Goal: Transaction & Acquisition: Obtain resource

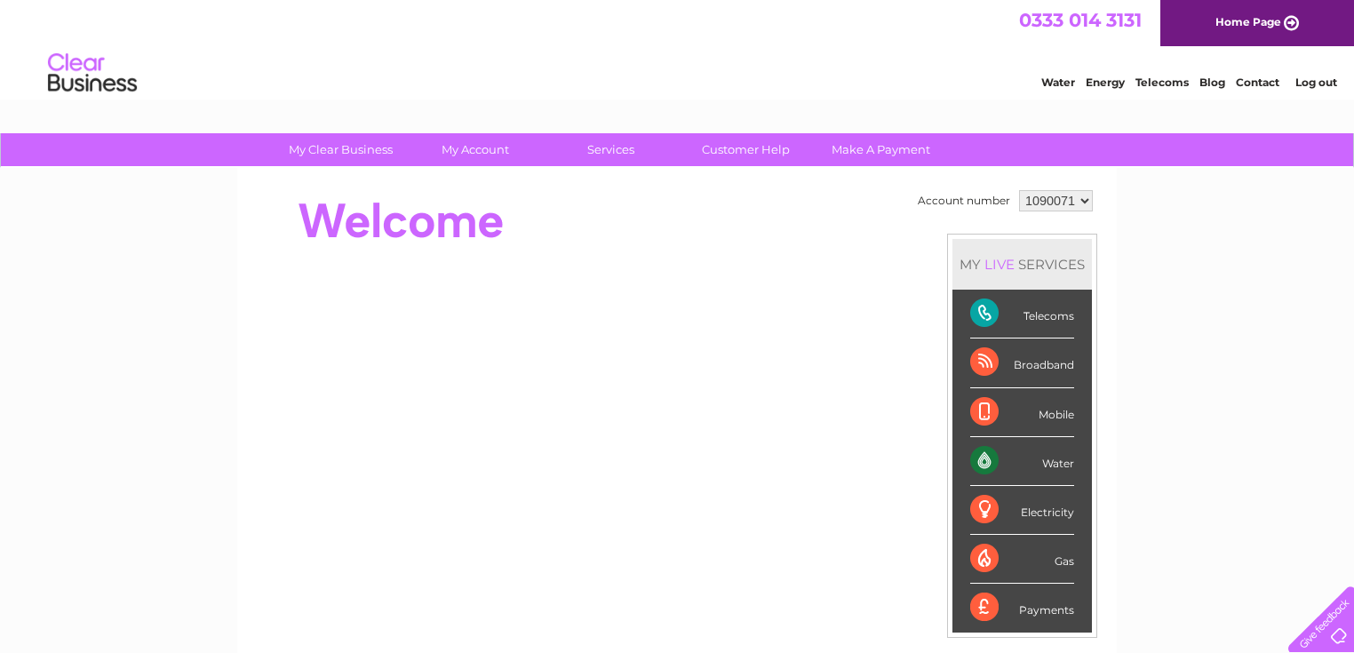
click at [1043, 457] on div "Water" at bounding box center [1022, 461] width 104 height 49
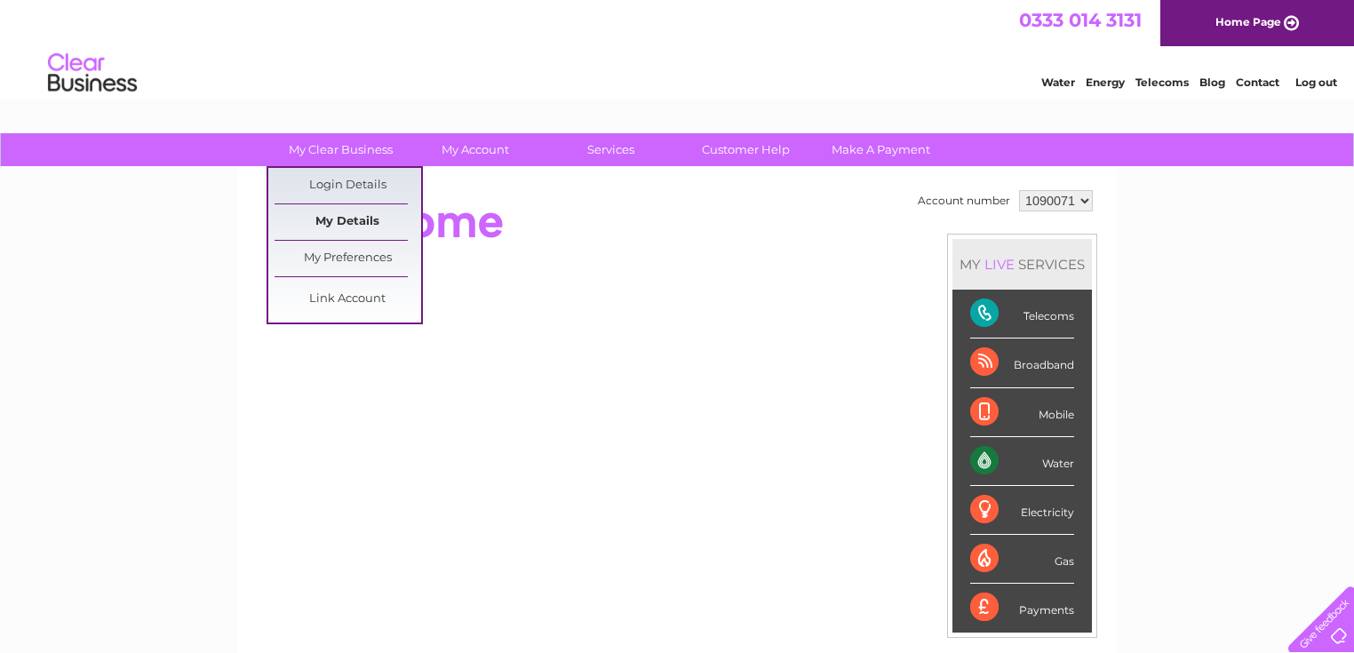
click at [350, 215] on link "My Details" at bounding box center [348, 222] width 147 height 36
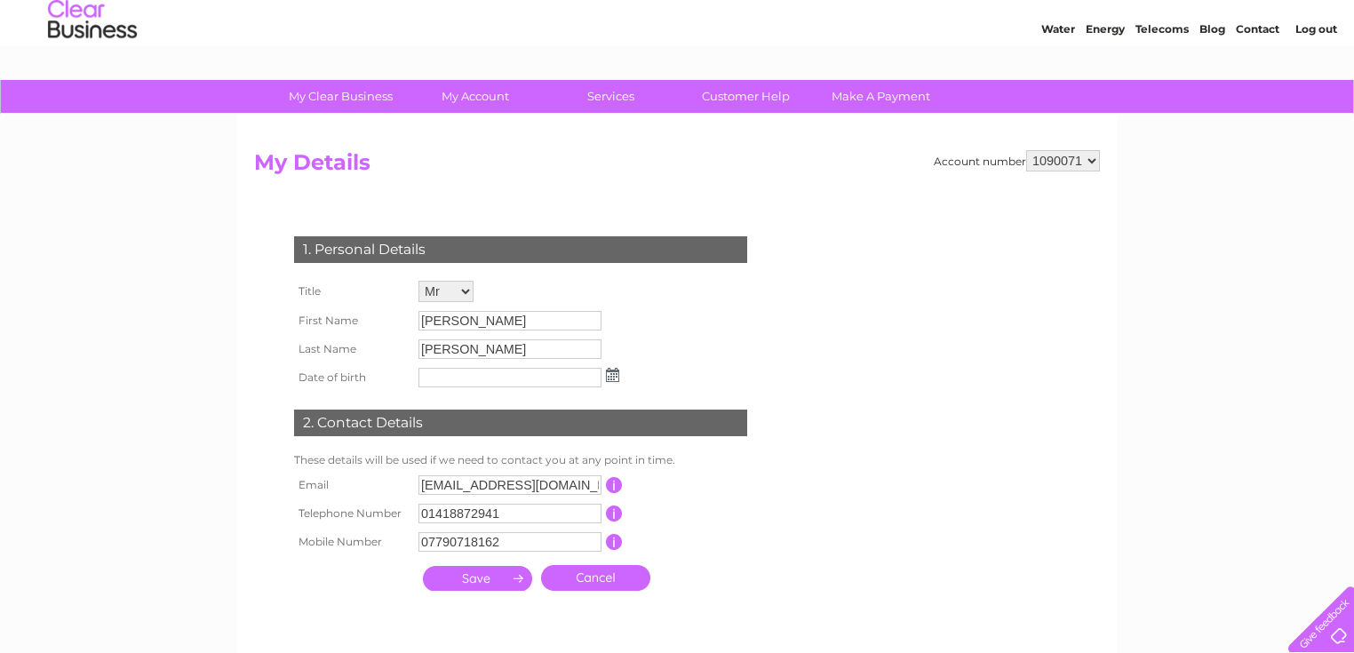
scroll to position [46, 0]
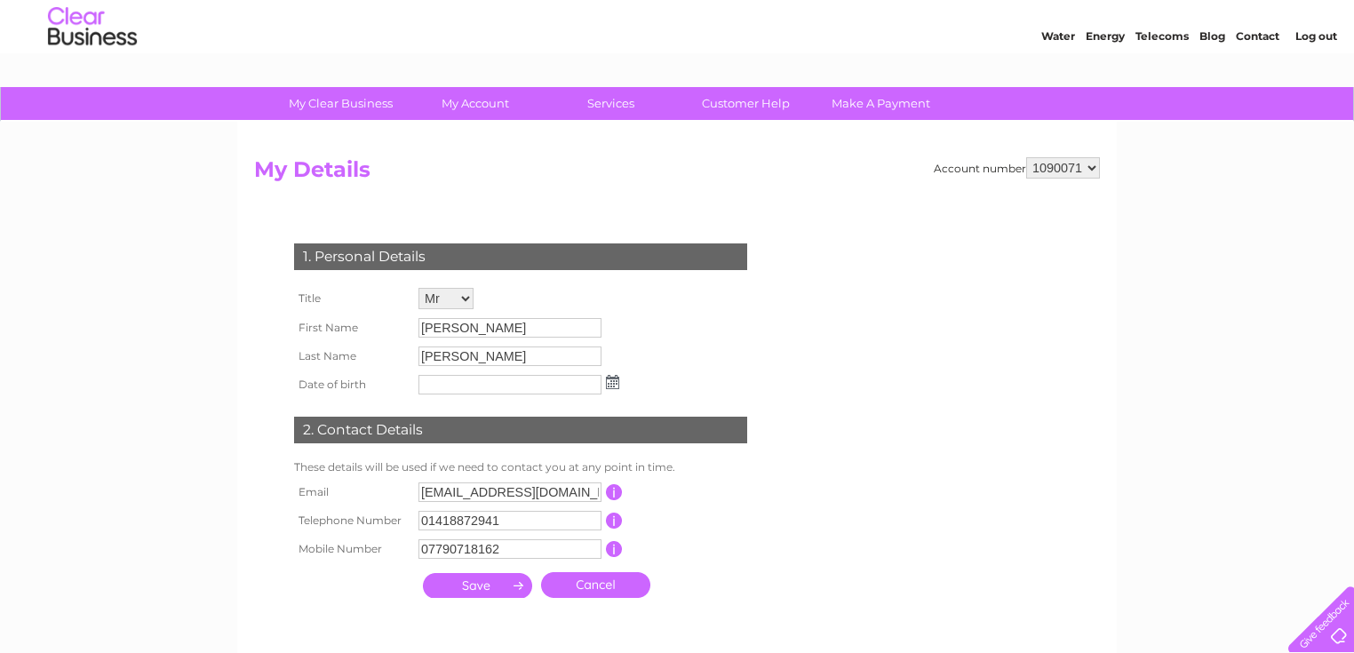
click at [633, 149] on div "Account number 1090071 My Details 1. Personal Details Title Mr Mrs Ms Miss Dr R…" at bounding box center [677, 391] width 880 height 538
click at [1055, 168] on select "1090071" at bounding box center [1063, 167] width 74 height 21
click at [1026, 157] on select "1090071" at bounding box center [1063, 167] width 74 height 21
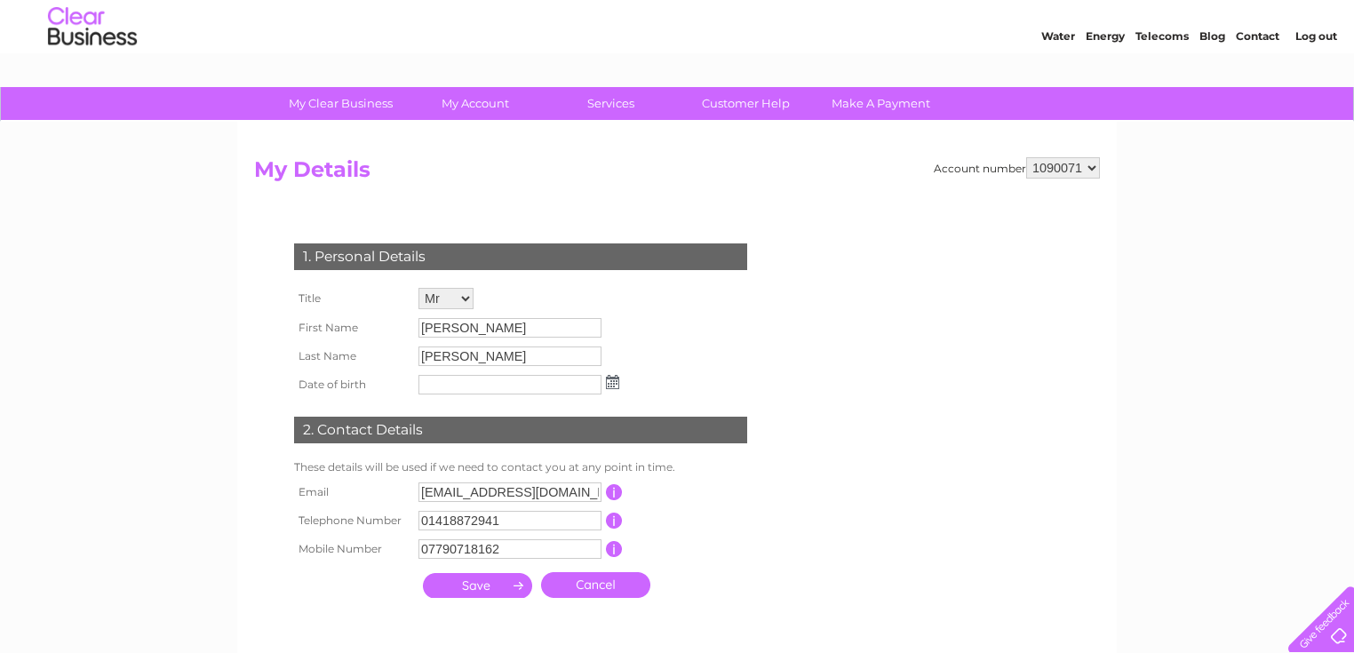
drag, startPoint x: 1053, startPoint y: 164, endPoint x: 978, endPoint y: 180, distance: 76.3
click at [978, 180] on h2 "My Details" at bounding box center [677, 174] width 846 height 34
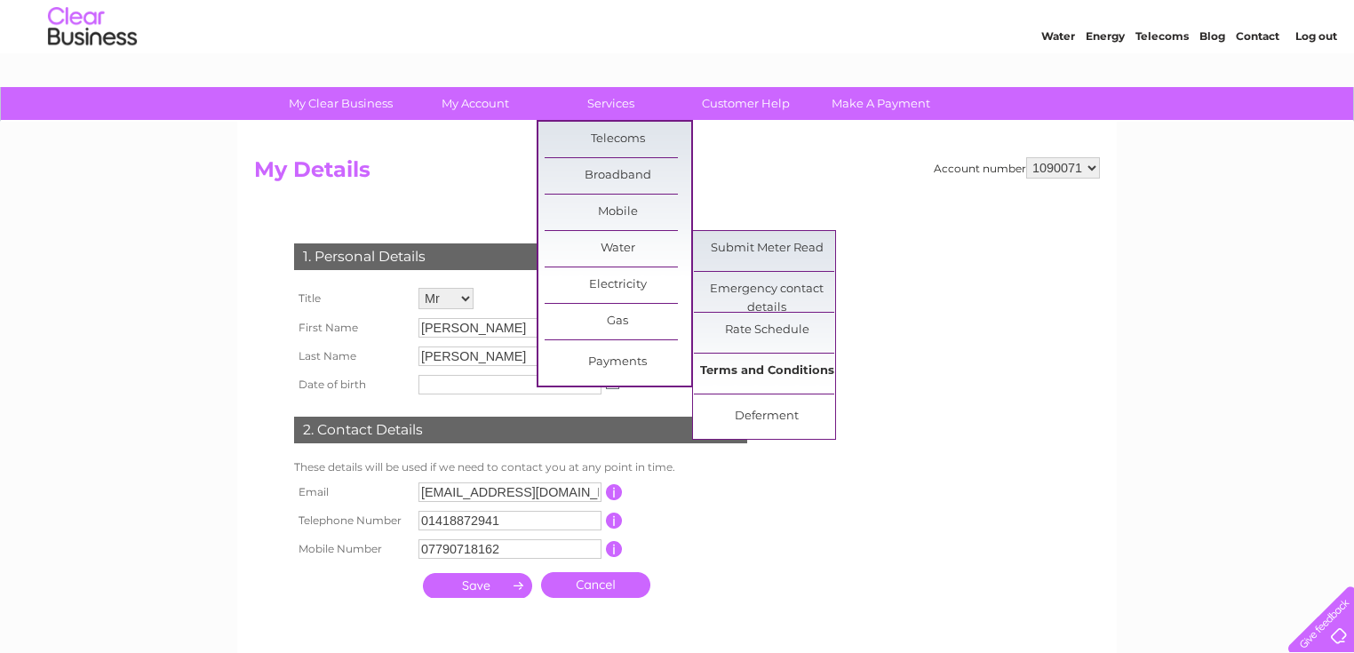
click at [761, 370] on link "Terms and Conditions" at bounding box center [767, 372] width 147 height 36
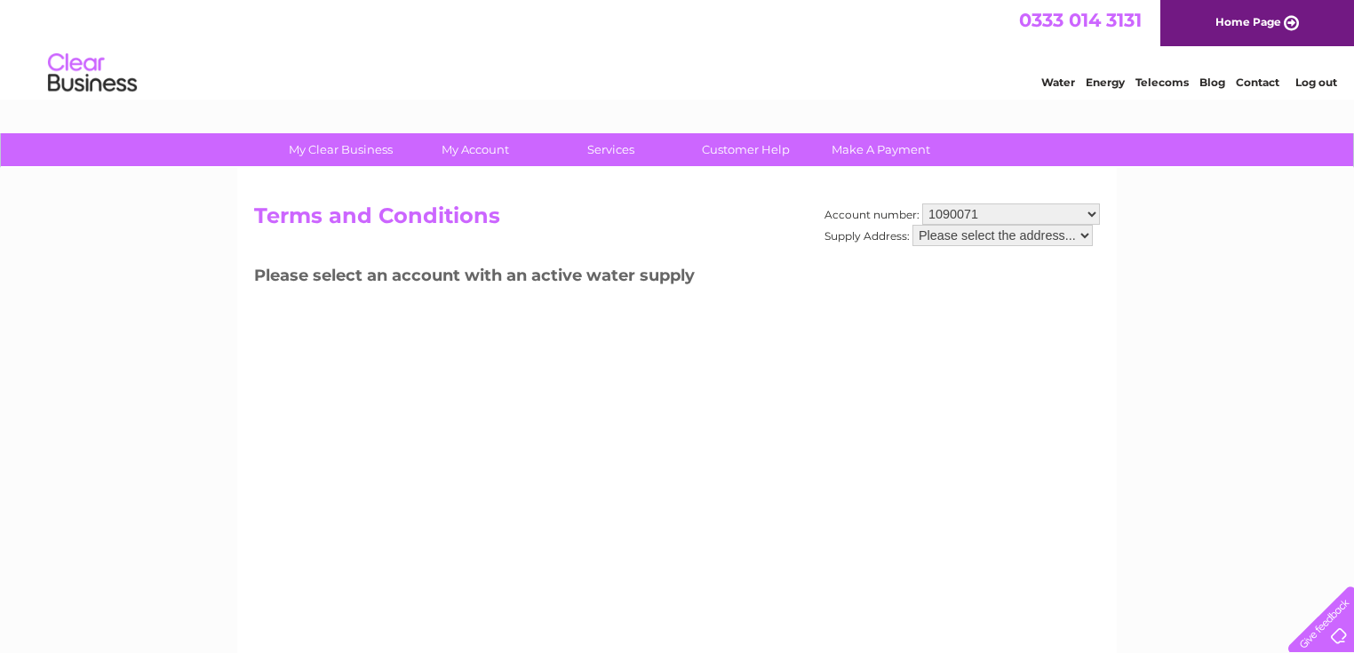
click at [993, 237] on select "Please select the address..." at bounding box center [1002, 235] width 180 height 21
click at [1085, 232] on select "Please select the address..." at bounding box center [1002, 235] width 180 height 21
click at [1061, 212] on select "1090071" at bounding box center [1011, 213] width 178 height 21
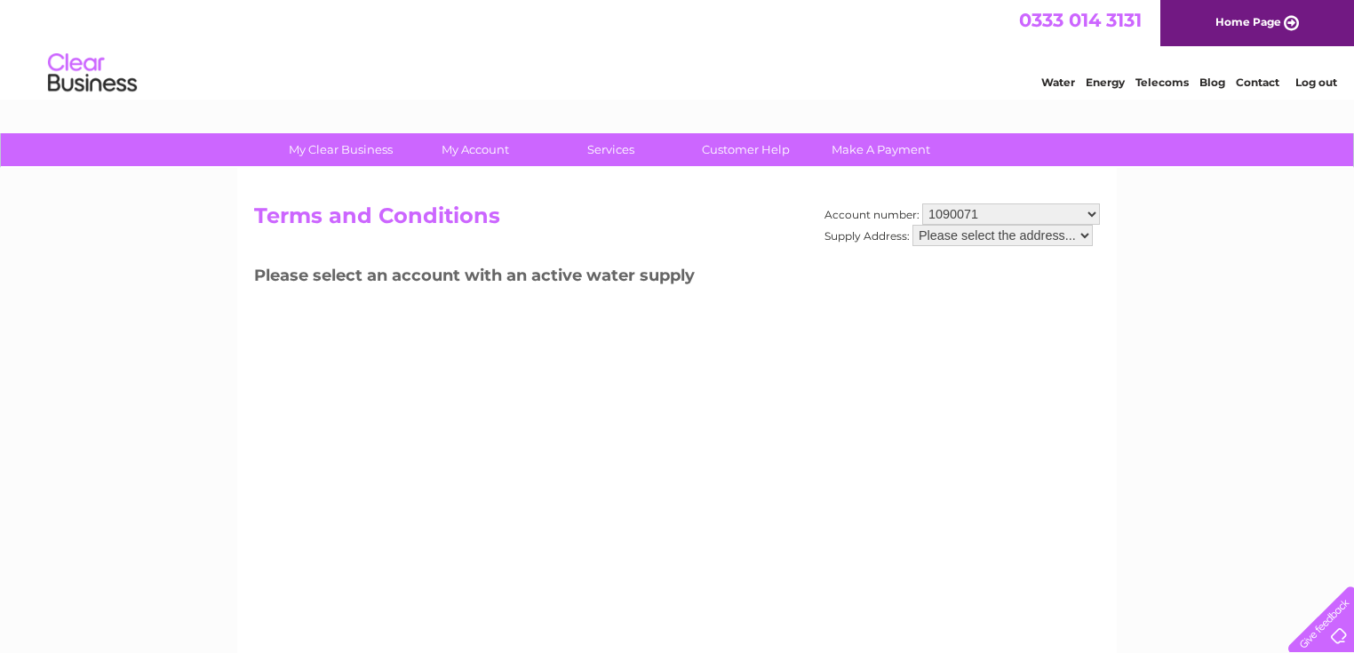
click at [1061, 212] on select "1090071" at bounding box center [1011, 213] width 178 height 21
click at [936, 281] on h3 "Please select an account with an active water supply" at bounding box center [677, 278] width 846 height 31
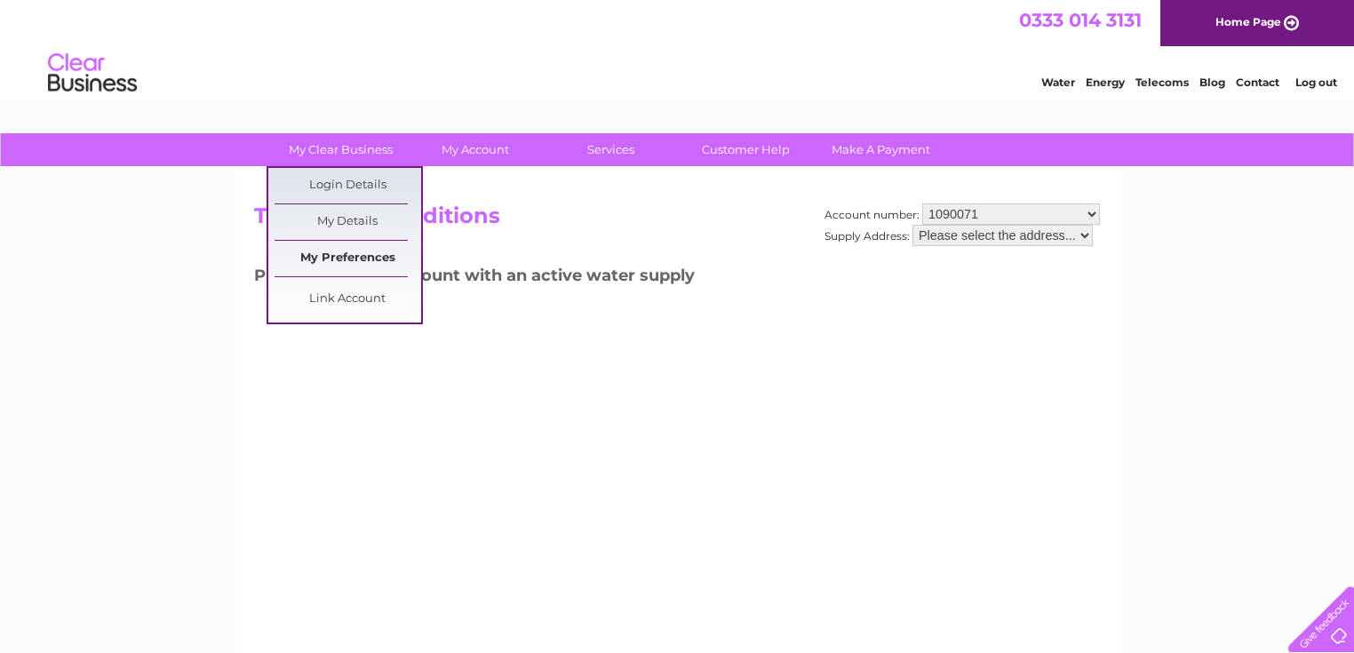
click at [350, 253] on link "My Preferences" at bounding box center [348, 259] width 147 height 36
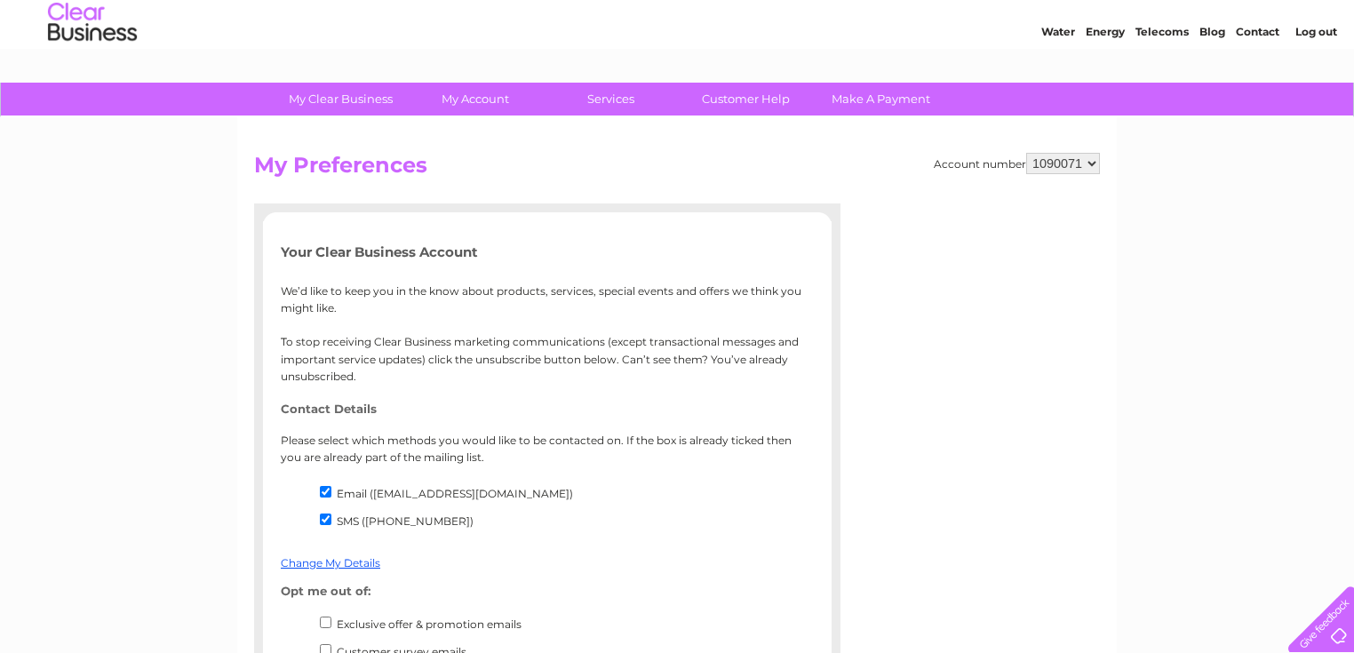
scroll to position [50, 0]
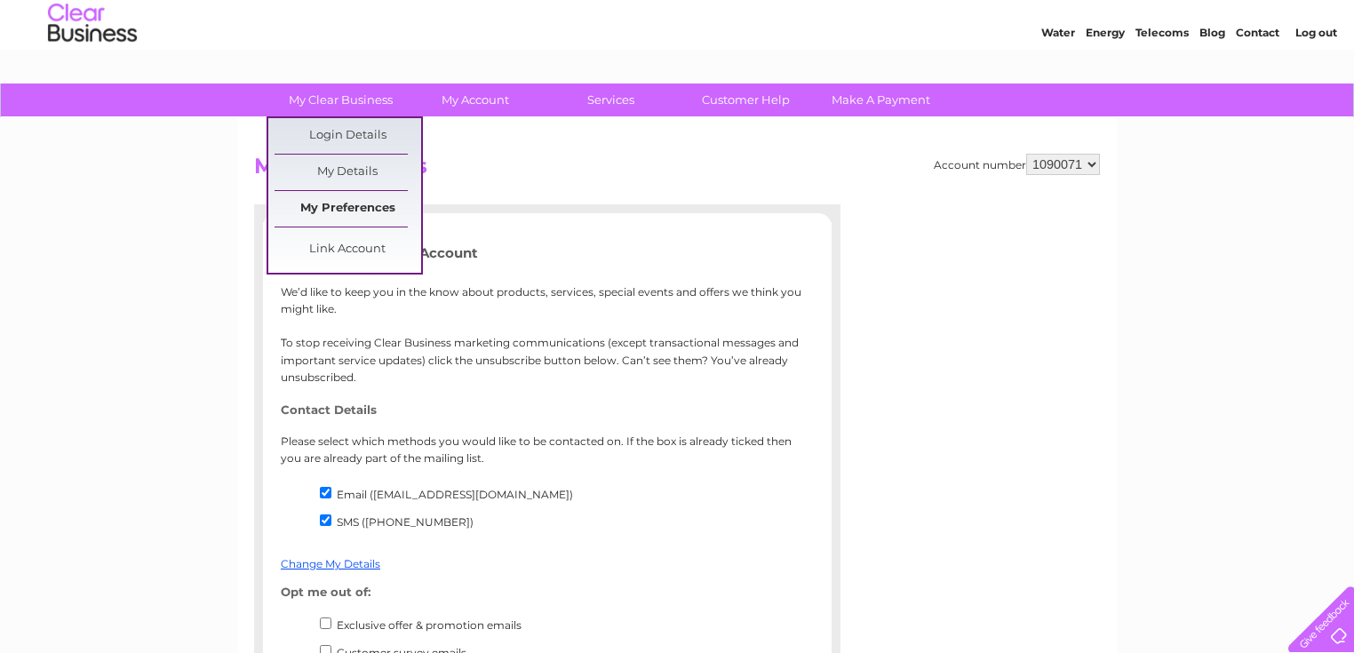
click at [368, 216] on link "My Preferences" at bounding box center [348, 209] width 147 height 36
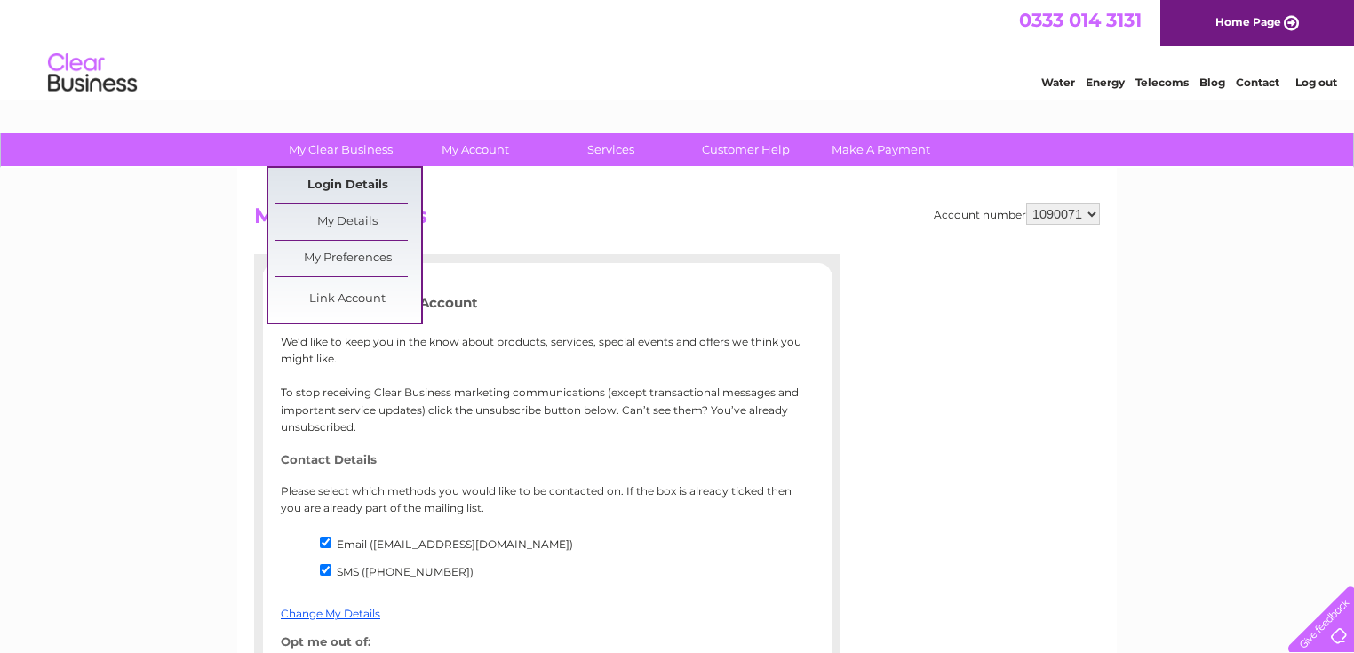
click at [1236, 89] on link "Login Details" at bounding box center [1258, 80] width 44 height 18
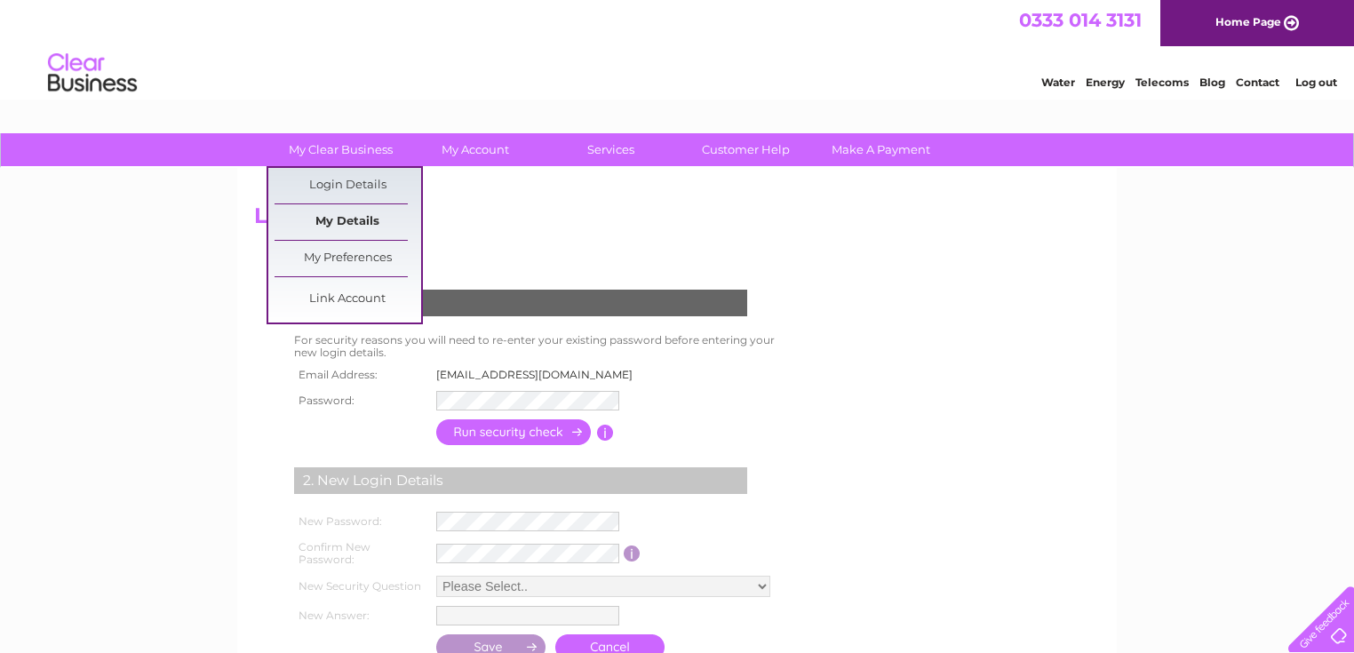
click at [353, 210] on link "My Details" at bounding box center [348, 222] width 147 height 36
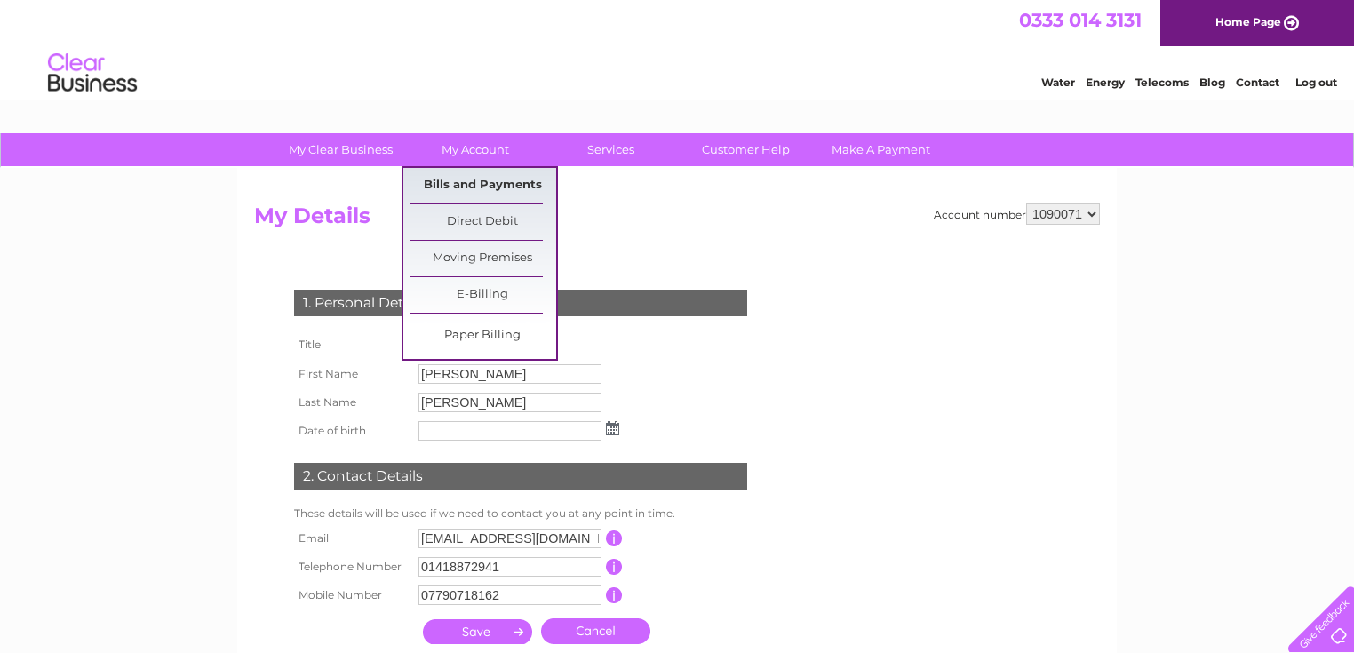
click at [499, 195] on link "Bills and Payments" at bounding box center [483, 186] width 147 height 36
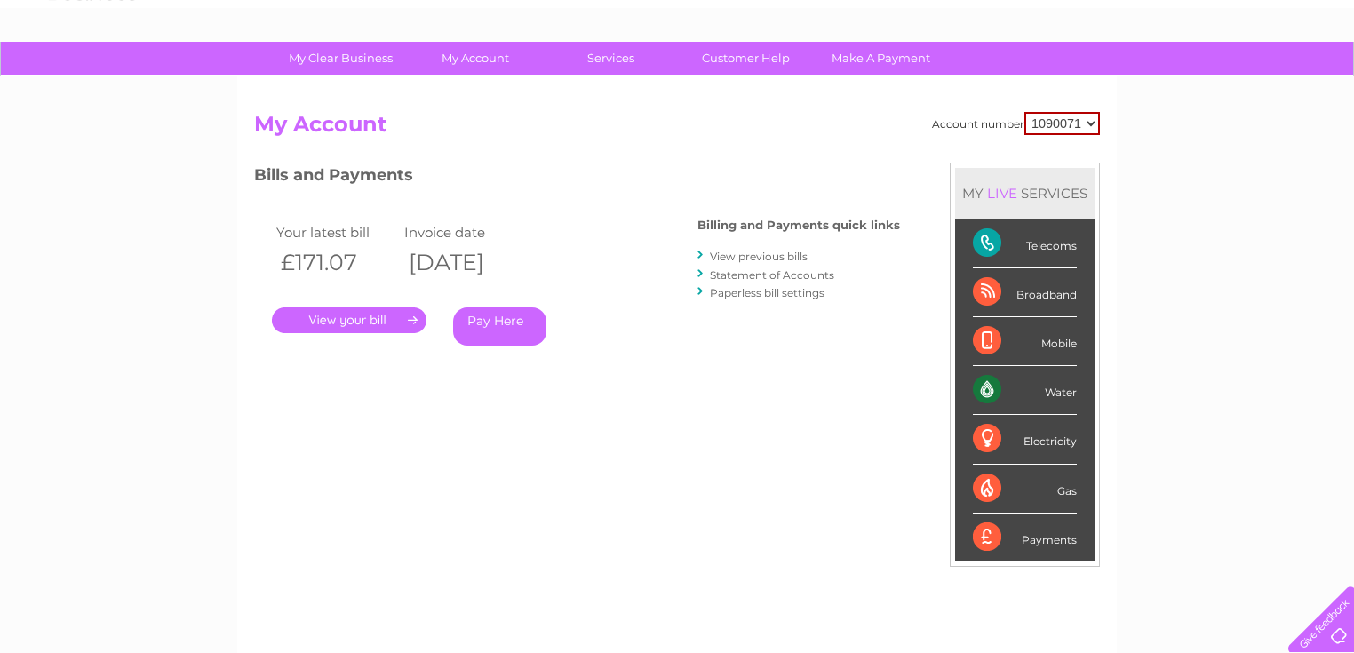
scroll to position [48, 0]
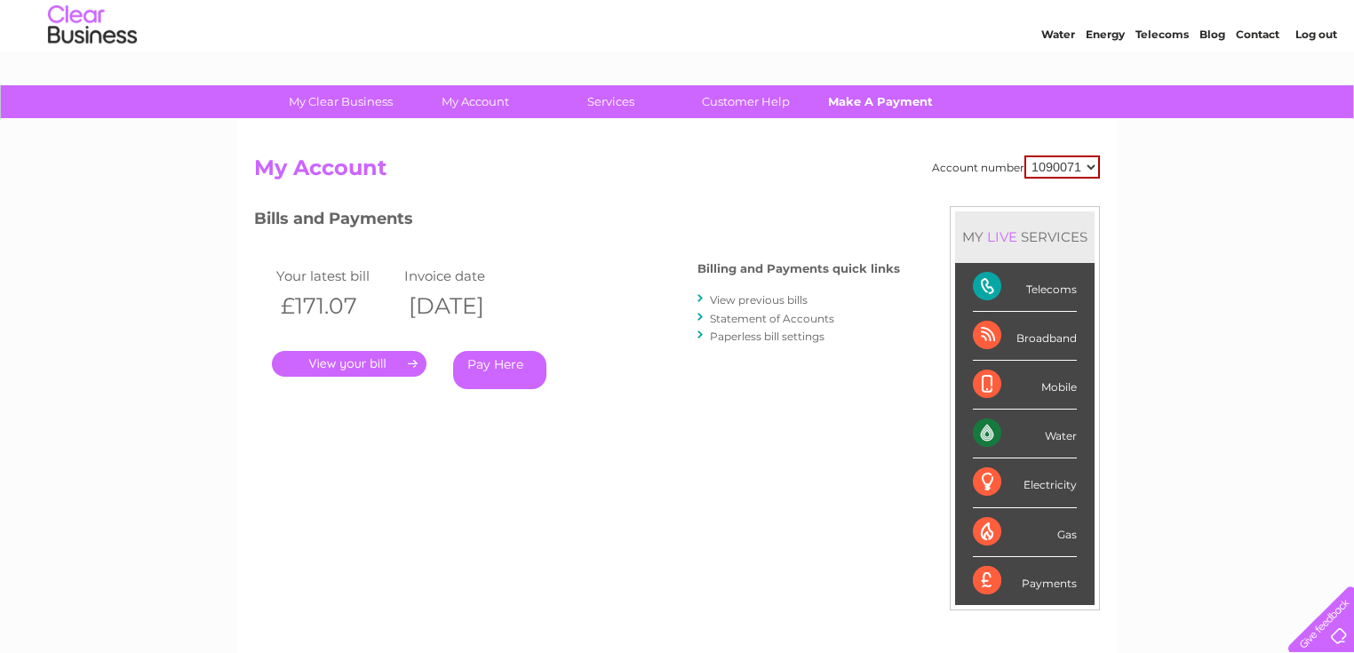
click at [881, 109] on link "Make A Payment" at bounding box center [881, 101] width 147 height 33
click at [387, 361] on link "." at bounding box center [349, 364] width 155 height 26
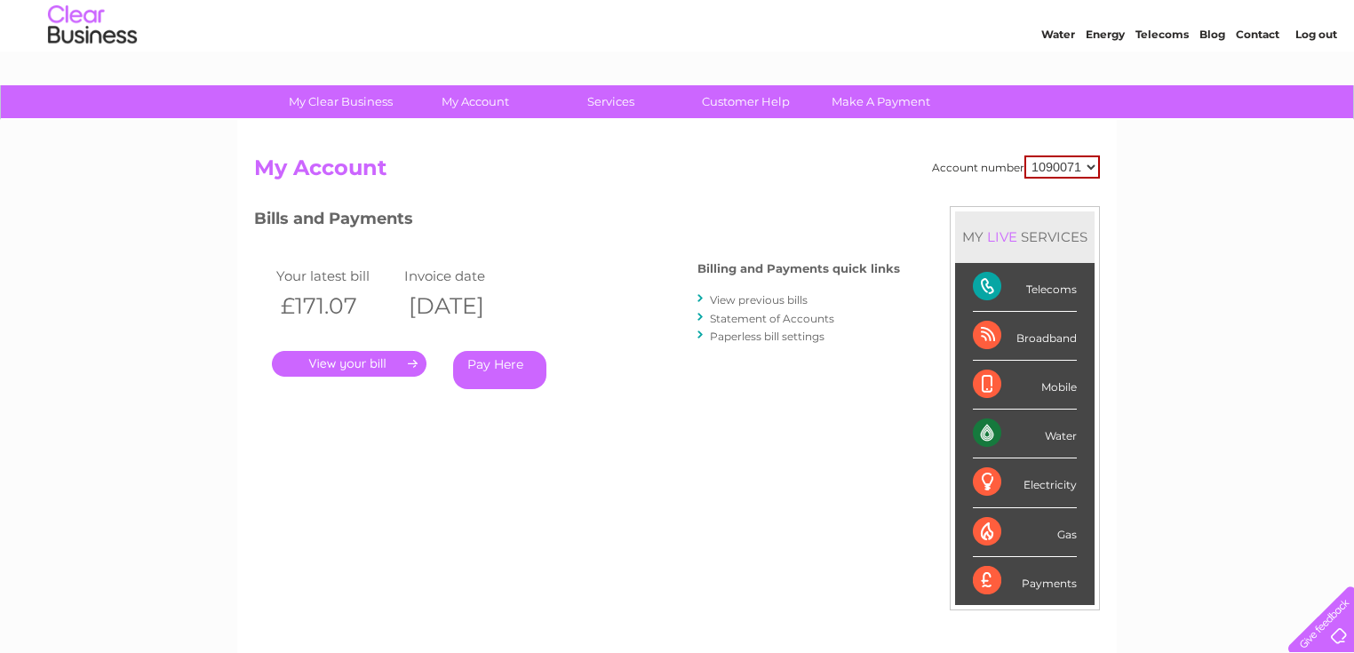
click at [387, 361] on link "." at bounding box center [349, 364] width 155 height 26
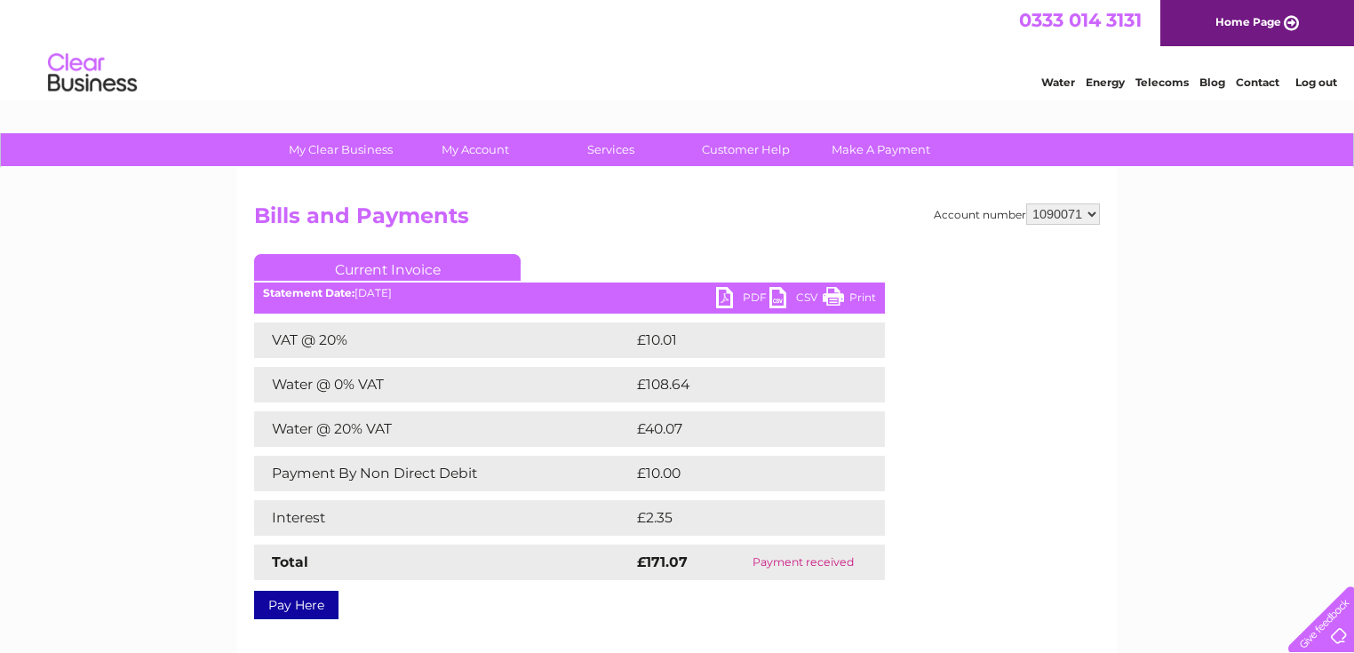
click at [665, 243] on div "Account number 1090071 Bills and Payments Current Invoice PDF CSV Print £2.35" at bounding box center [677, 408] width 846 height 410
click at [757, 153] on link "Customer Help" at bounding box center [746, 149] width 147 height 33
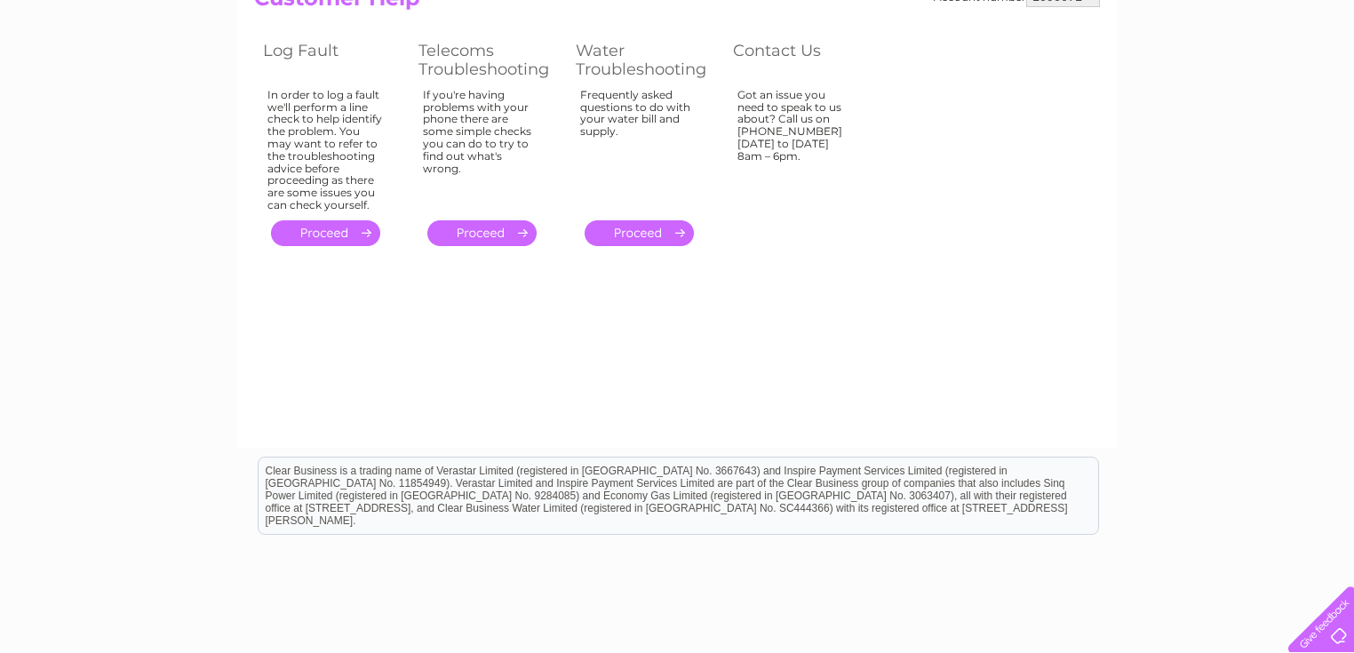
scroll to position [219, 0]
click at [1314, 635] on div at bounding box center [1317, 615] width 73 height 73
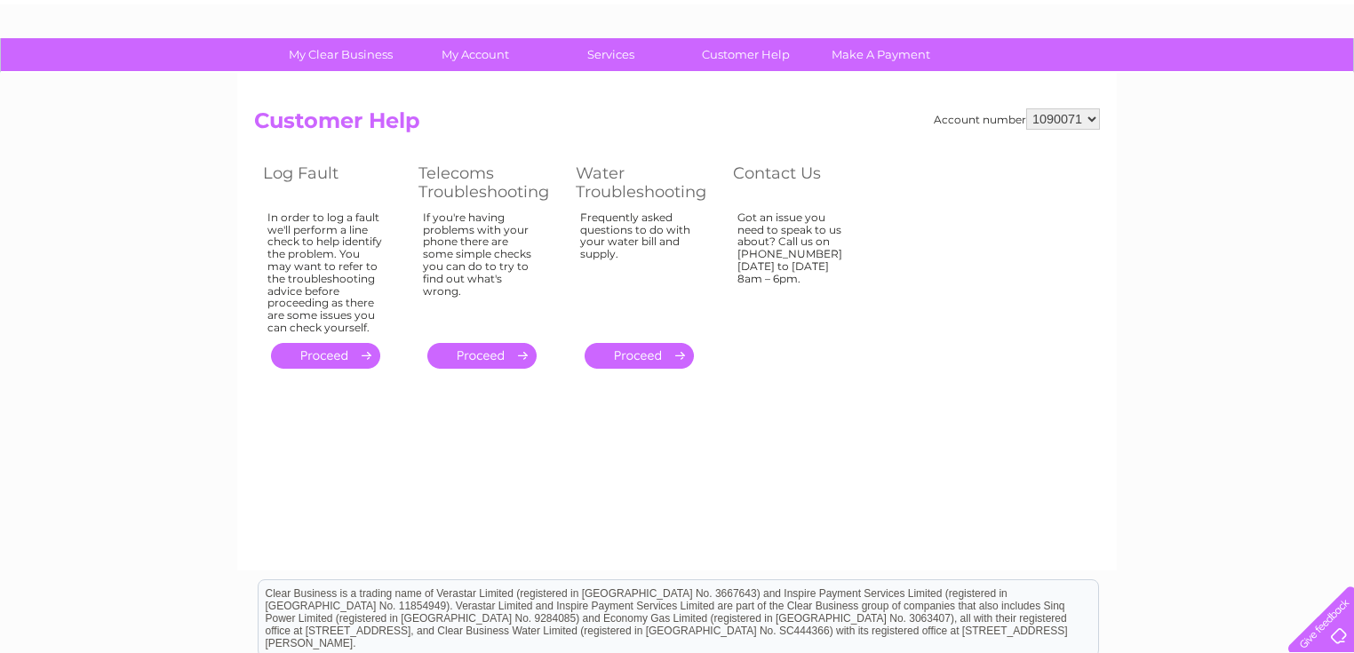
scroll to position [0, 0]
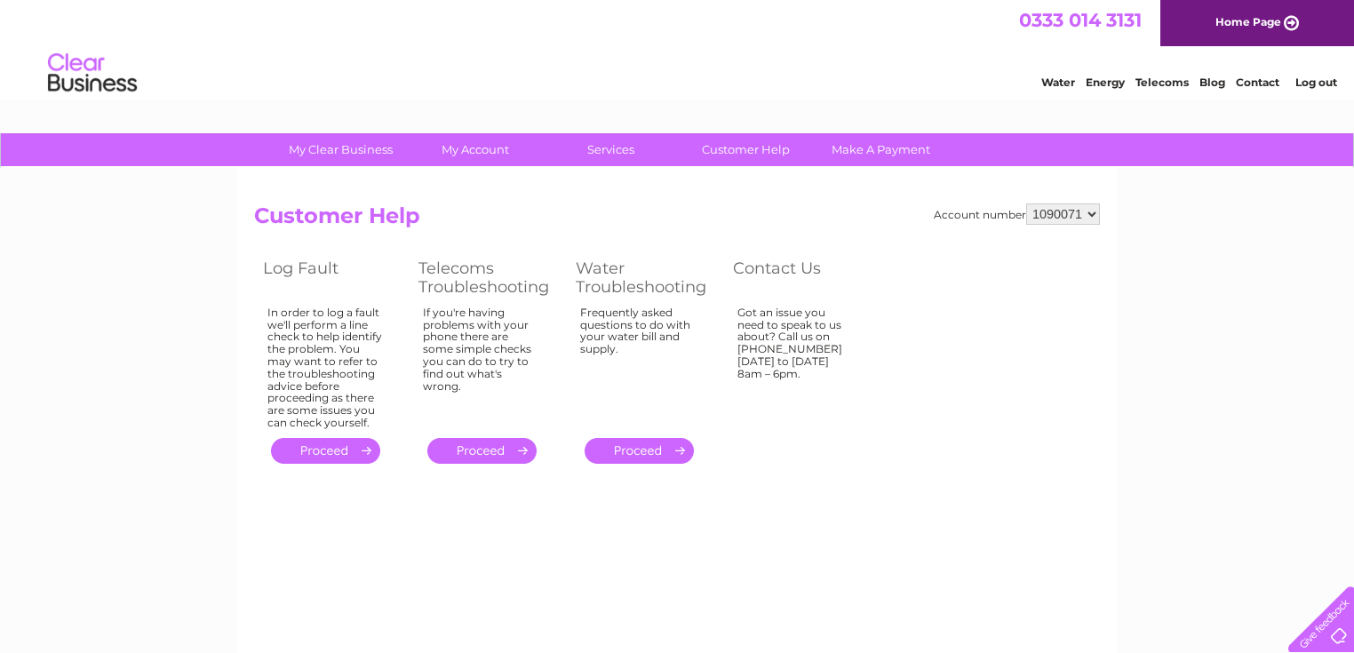
click at [512, 211] on h2 "Customer Help" at bounding box center [677, 220] width 846 height 34
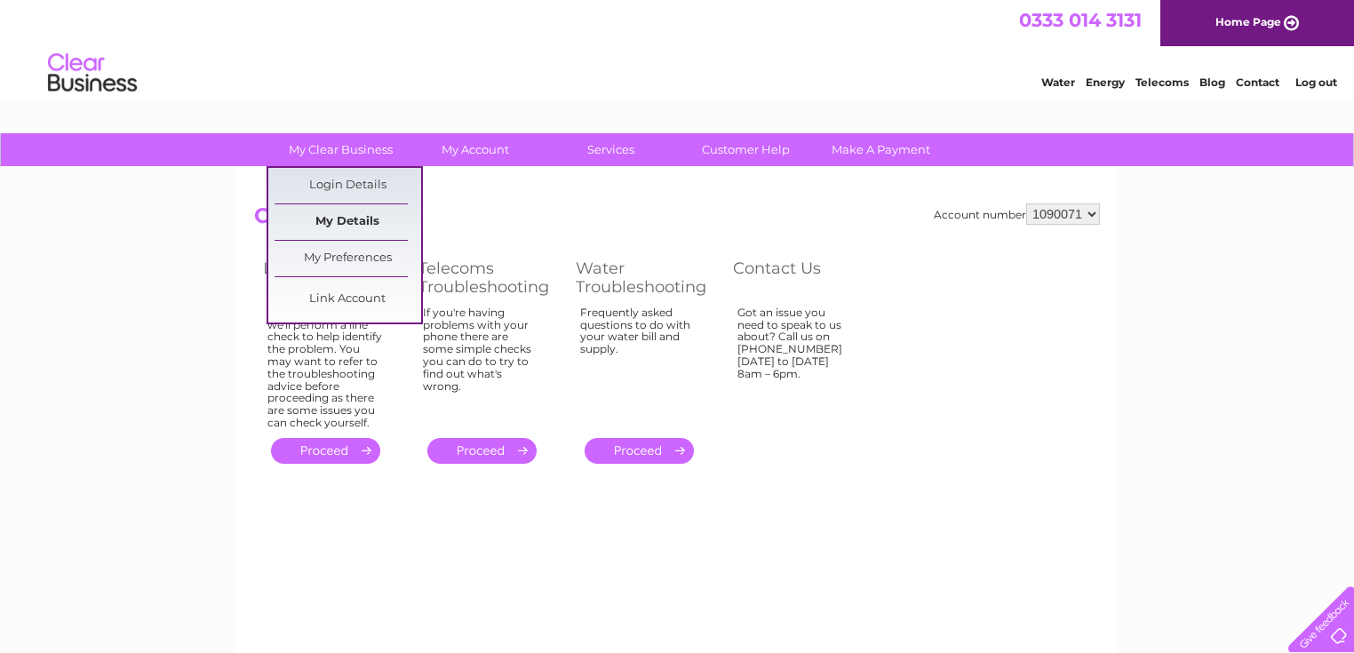
click at [354, 214] on link "My Details" at bounding box center [348, 222] width 147 height 36
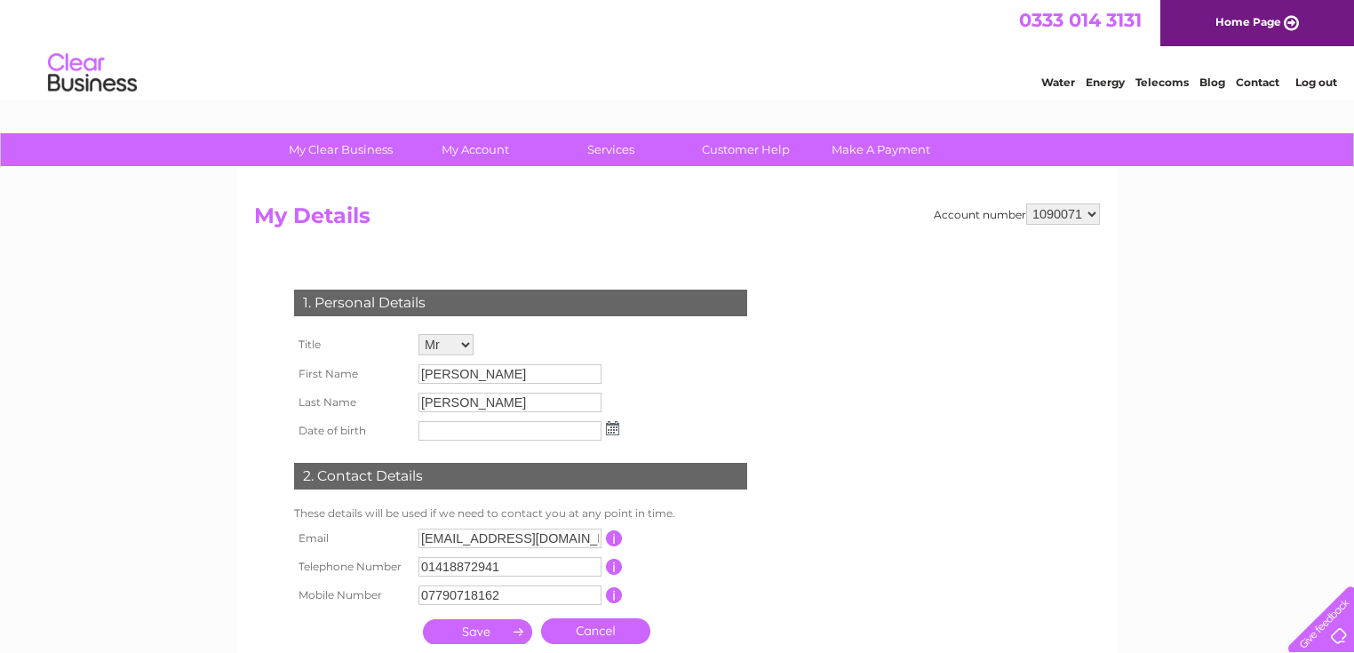
click at [721, 75] on div "Water Energy Telecoms Blog Contact Log out" at bounding box center [677, 75] width 1354 height 58
click at [928, 53] on div "Water Energy Telecoms Blog Contact Log out" at bounding box center [677, 75] width 1354 height 58
click at [888, 83] on div "Water Energy Telecoms Blog Contact Log out" at bounding box center [677, 75] width 1354 height 58
click at [851, 61] on div "Water Energy Telecoms Blog Contact Log out" at bounding box center [677, 75] width 1354 height 58
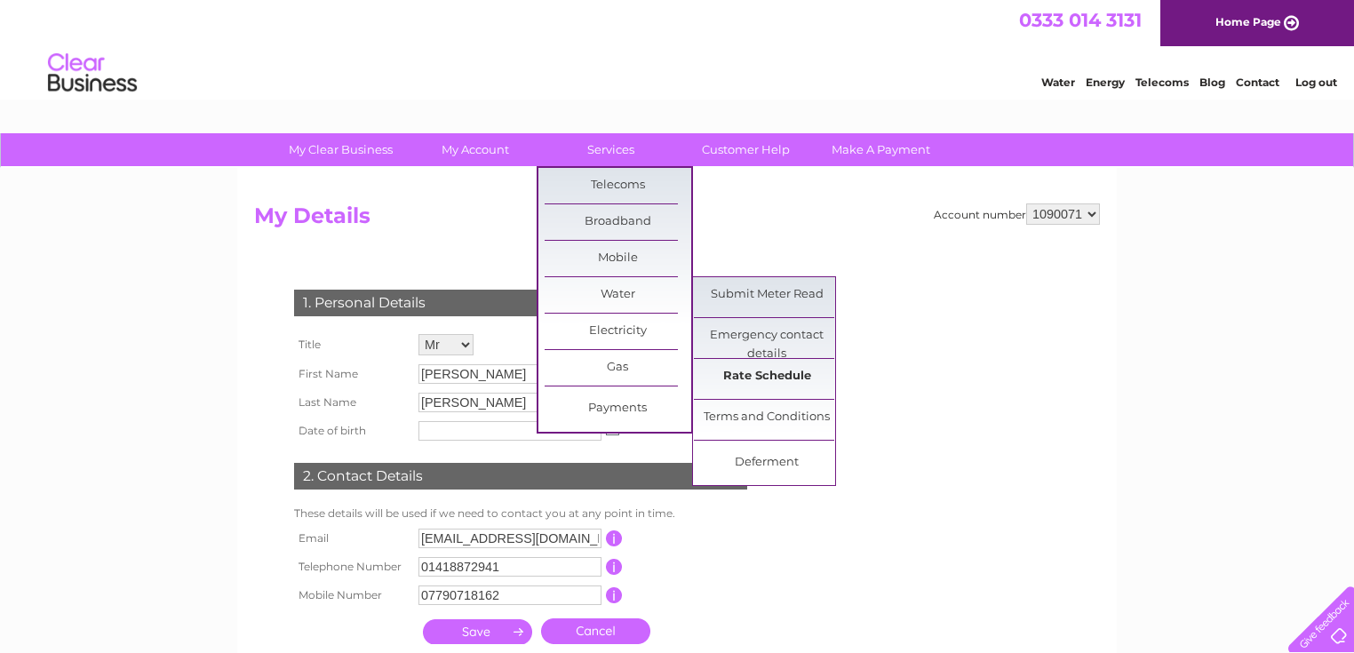
click at [780, 373] on link "Rate Schedule" at bounding box center [767, 377] width 147 height 36
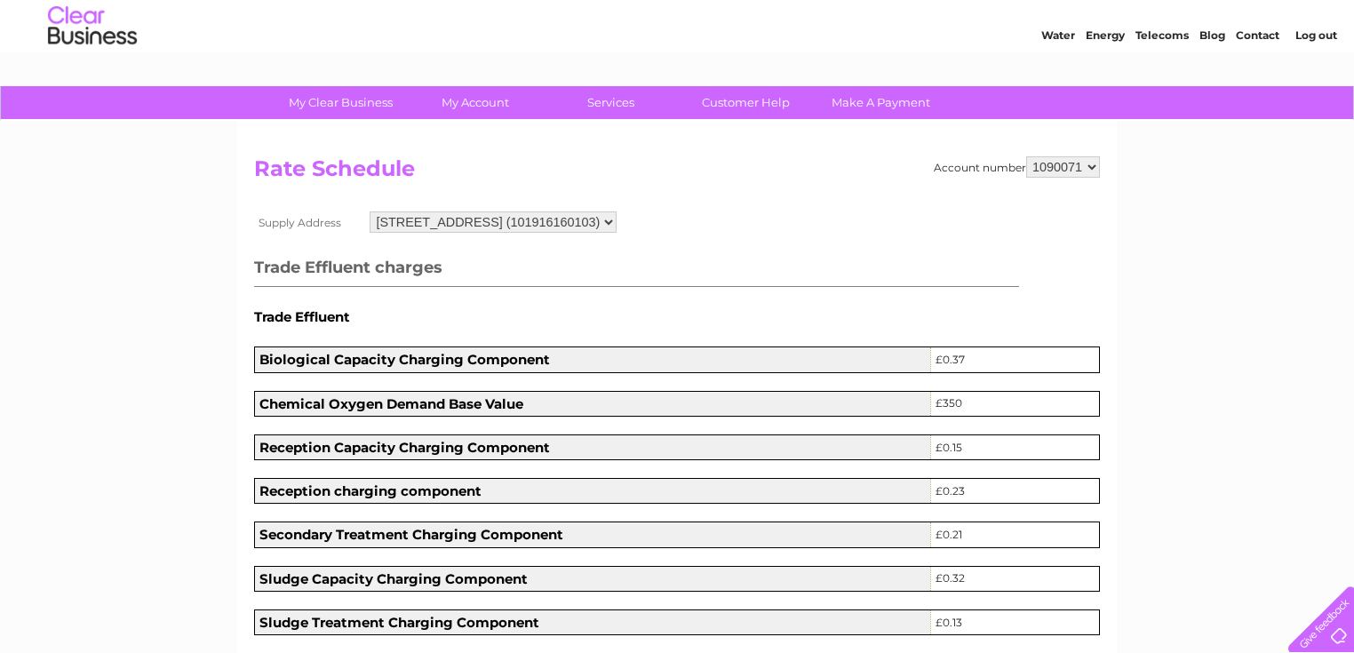
scroll to position [48, 0]
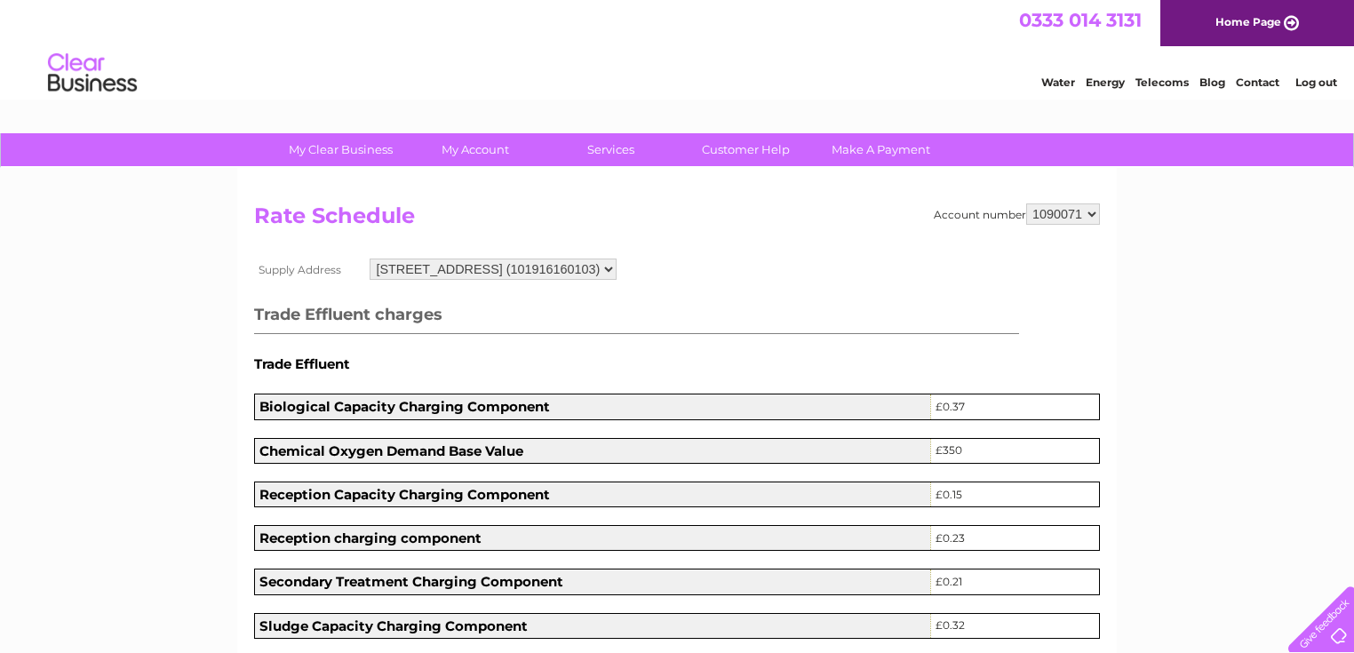
click at [827, 331] on h3 "Trade Effluent charges" at bounding box center [636, 318] width 765 height 32
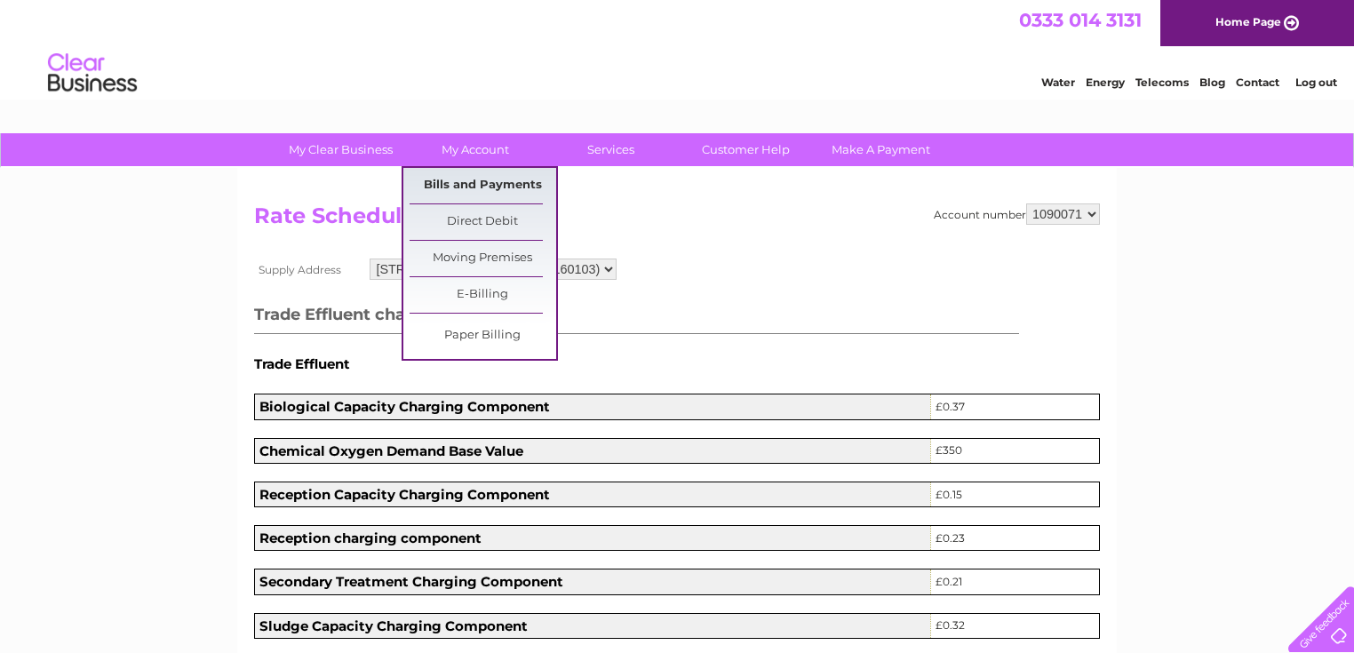
click at [491, 188] on link "Bills and Payments" at bounding box center [483, 186] width 147 height 36
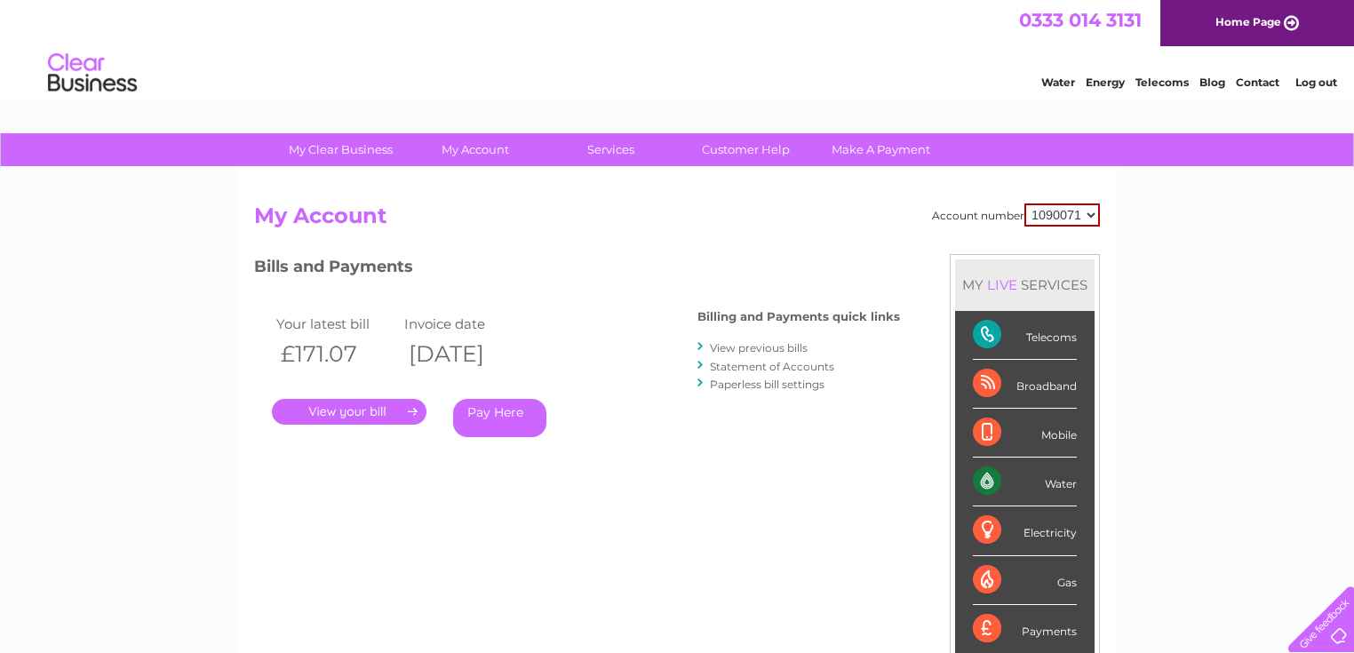
click at [761, 345] on link "View previous bills" at bounding box center [759, 347] width 98 height 13
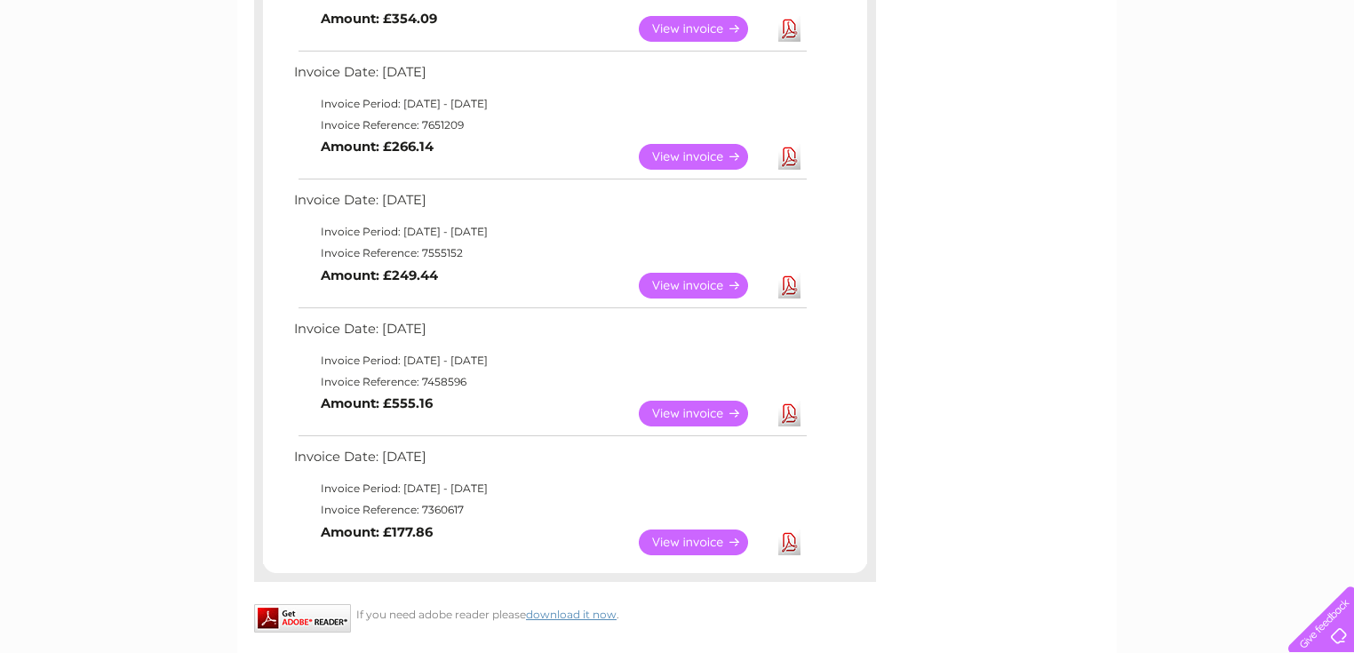
scroll to position [783, 0]
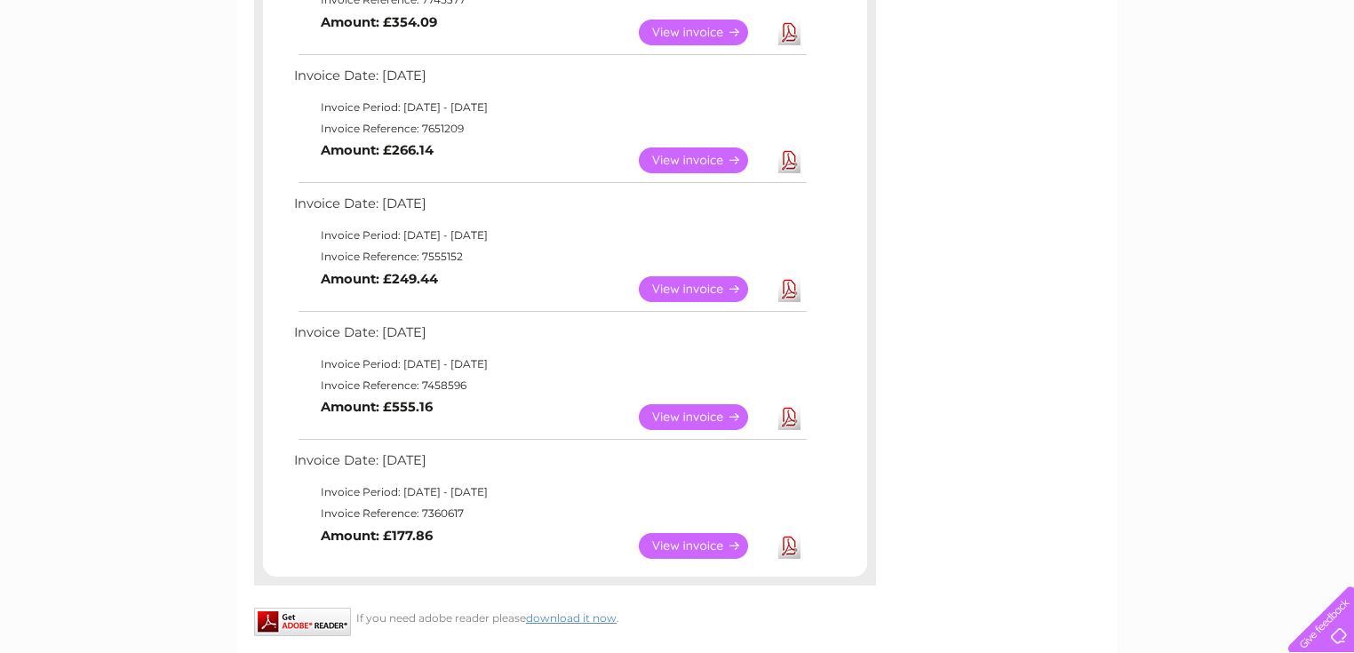
click at [718, 544] on link "View" at bounding box center [704, 546] width 131 height 26
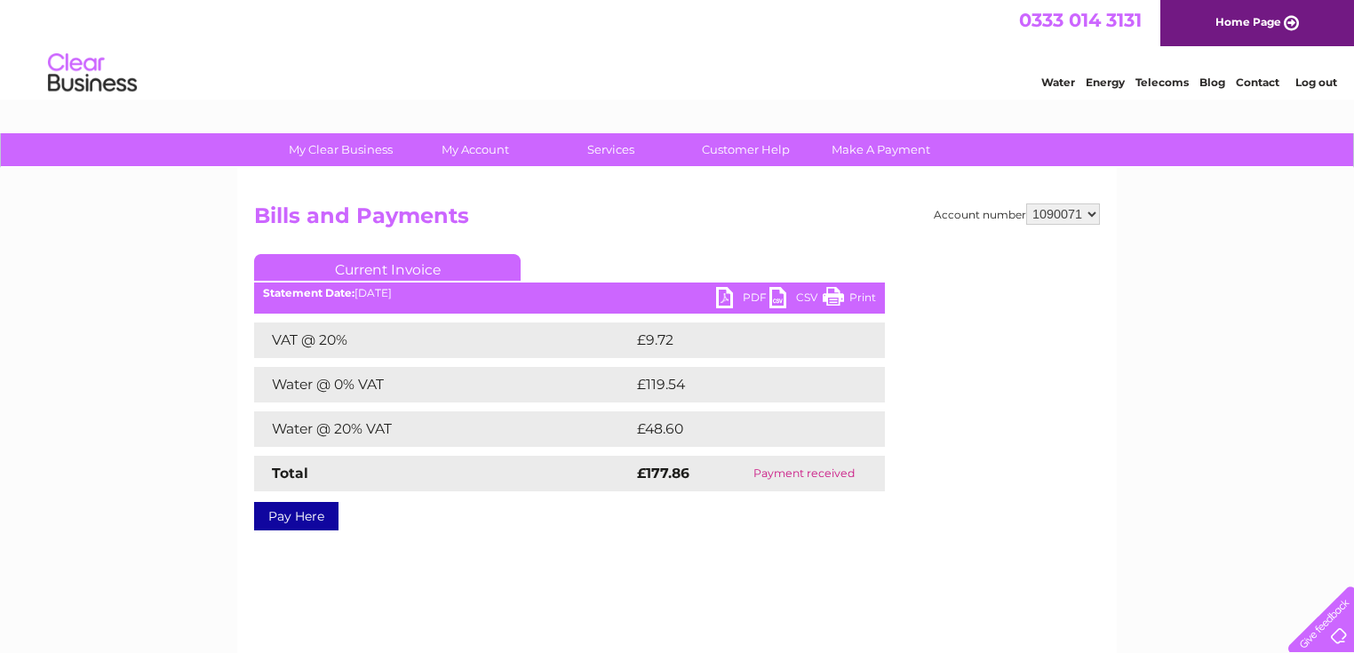
click at [746, 295] on link "PDF" at bounding box center [742, 300] width 53 height 26
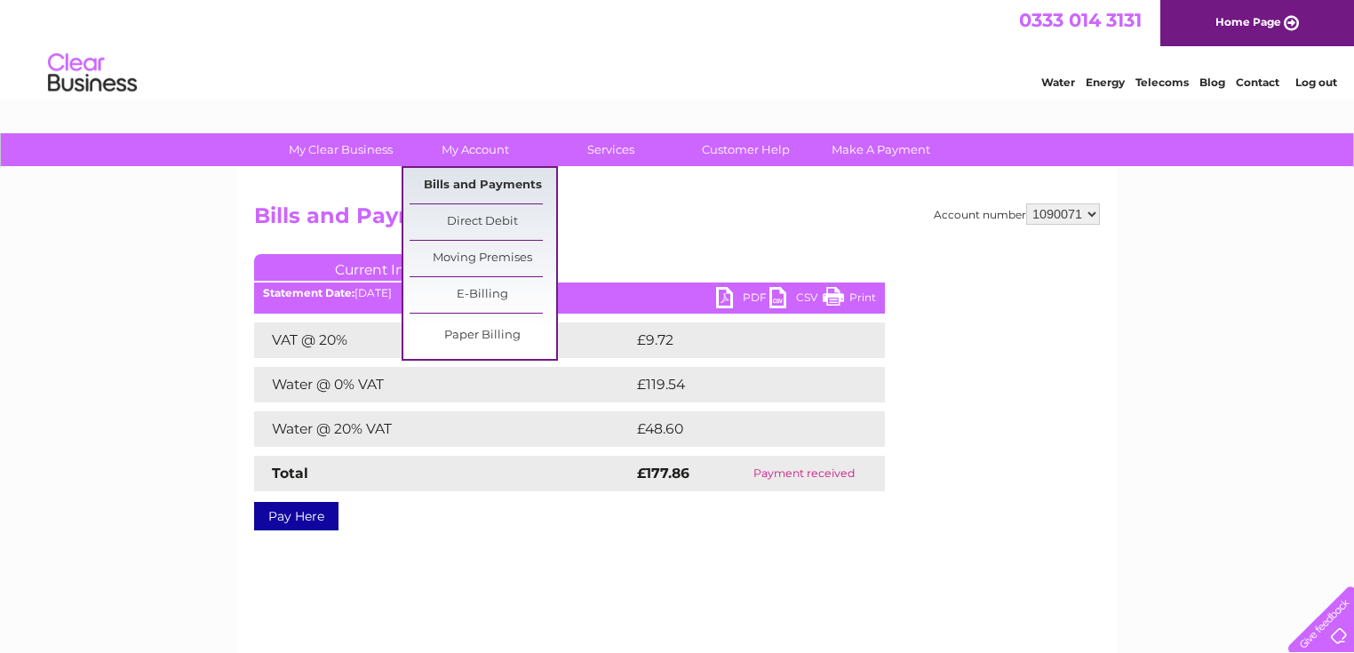
click at [508, 195] on link "Bills and Payments" at bounding box center [483, 186] width 147 height 36
click at [508, 192] on link "Bills and Payments" at bounding box center [483, 186] width 147 height 36
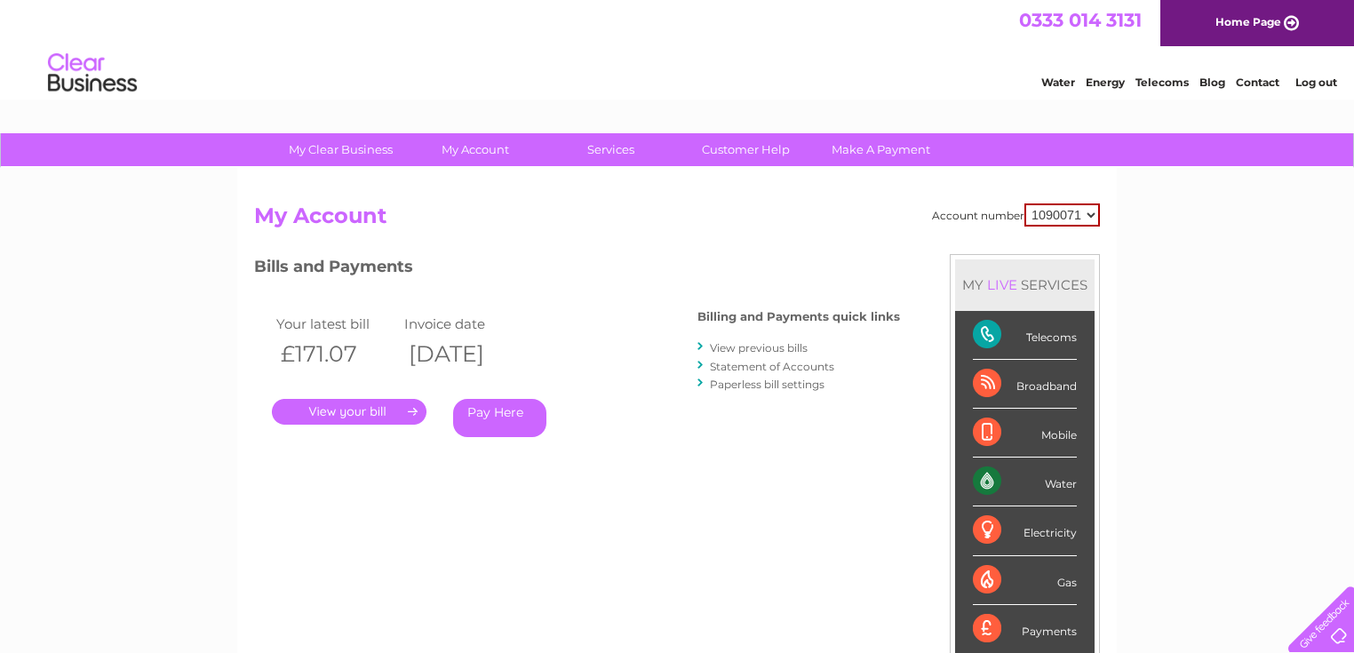
click at [746, 350] on link "View previous bills" at bounding box center [759, 347] width 98 height 13
click at [743, 345] on link "View previous bills" at bounding box center [759, 347] width 98 height 13
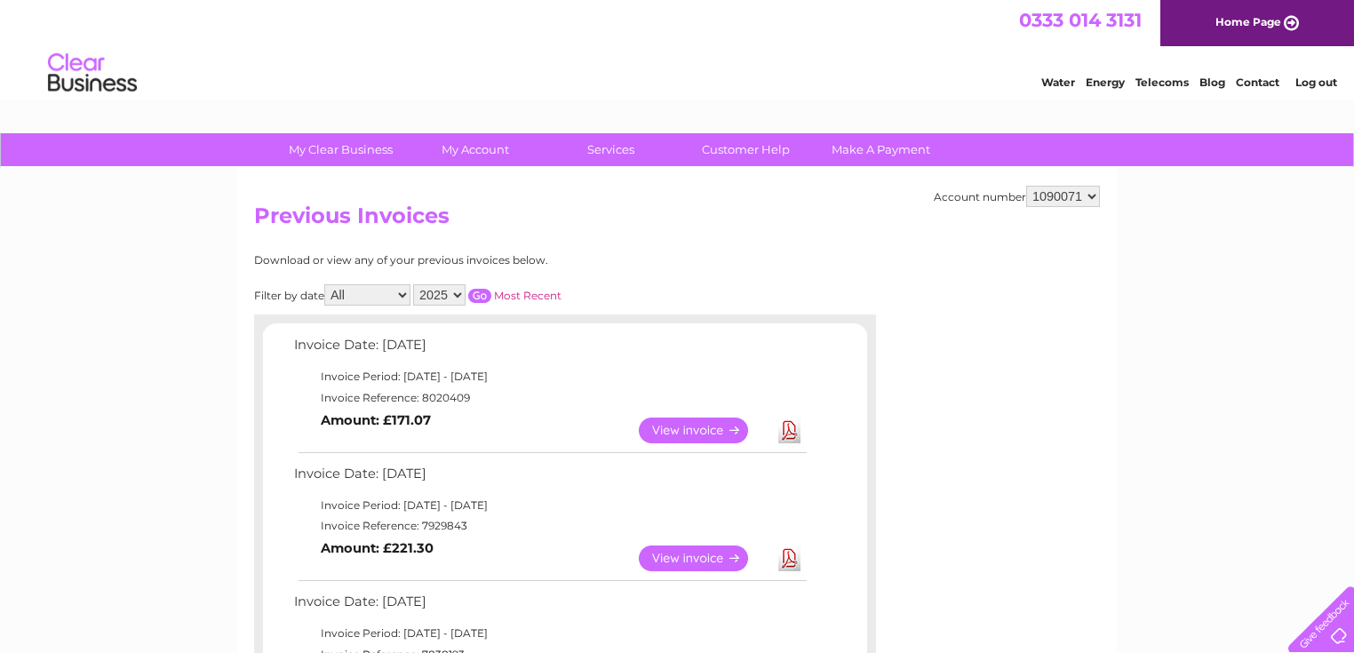
click at [673, 429] on link "View" at bounding box center [704, 431] width 131 height 26
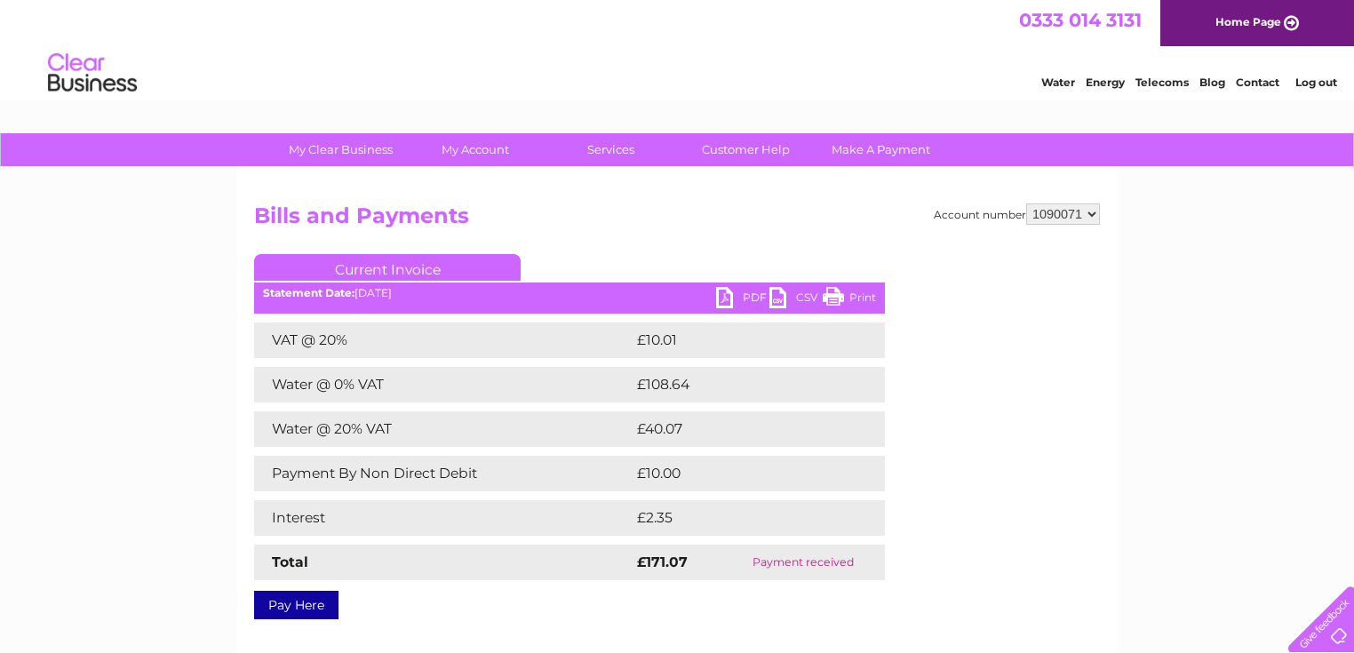
click at [737, 309] on link "PDF" at bounding box center [742, 300] width 53 height 26
click at [738, 305] on link "PDF" at bounding box center [742, 300] width 53 height 26
click at [714, 249] on div "Account number 1090071 Bills and Payments Current Invoice PDF CSV Print £2.35" at bounding box center [677, 408] width 846 height 410
click at [713, 83] on div "Water Energy Telecoms Blog Contact Log out" at bounding box center [677, 75] width 1354 height 58
click at [609, 76] on div "Water Energy Telecoms Blog Contact Log out" at bounding box center [677, 75] width 1354 height 58
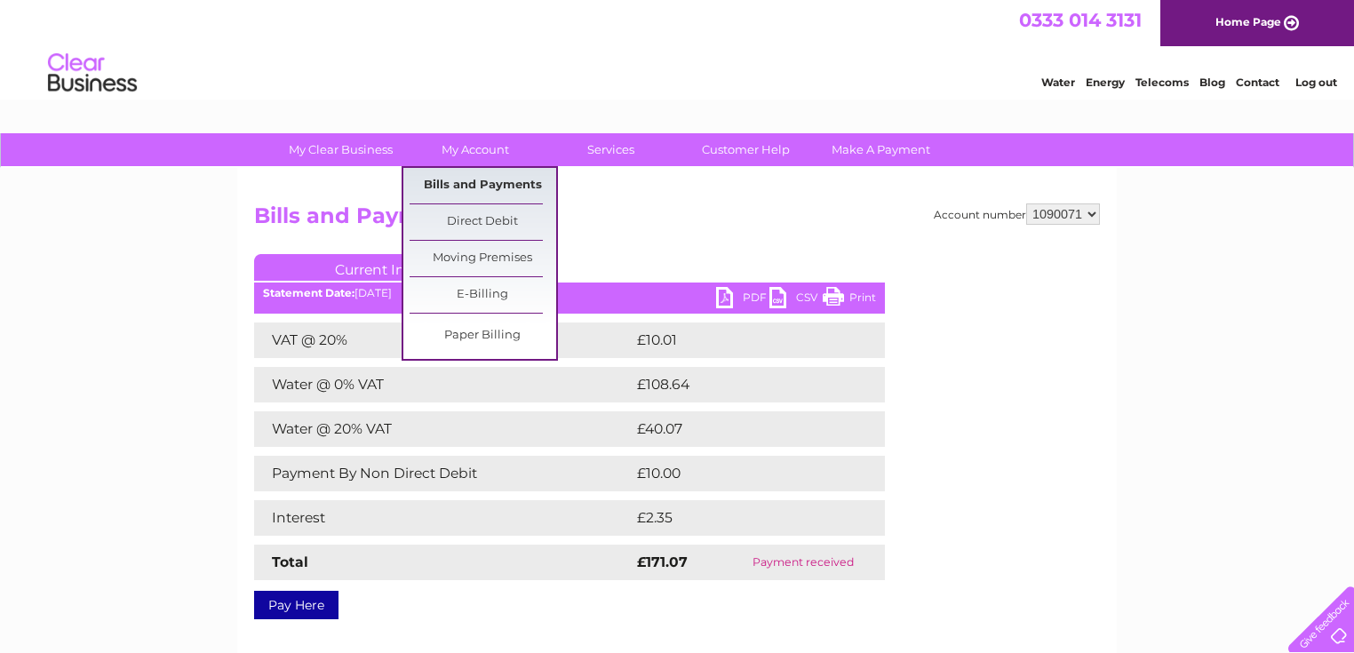
click at [498, 196] on link "Bills and Payments" at bounding box center [483, 186] width 147 height 36
click at [498, 193] on link "Bills and Payments" at bounding box center [483, 186] width 147 height 36
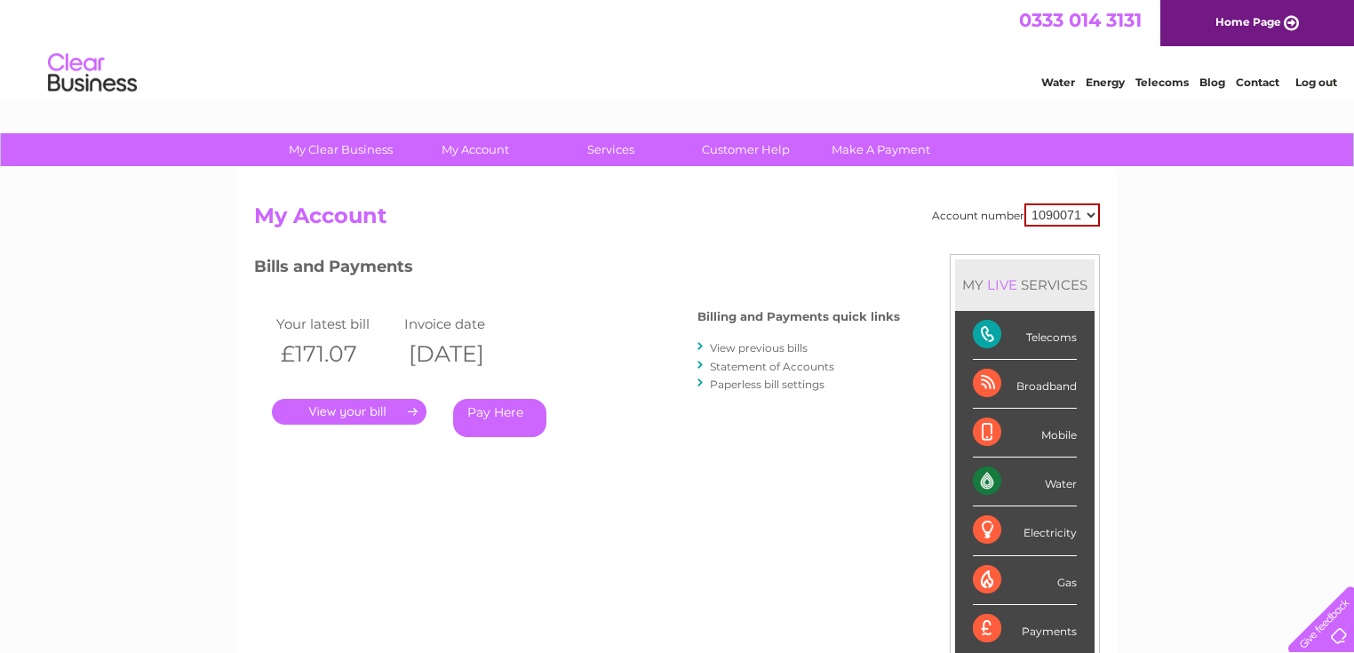
click at [747, 348] on link "View previous bills" at bounding box center [759, 347] width 98 height 13
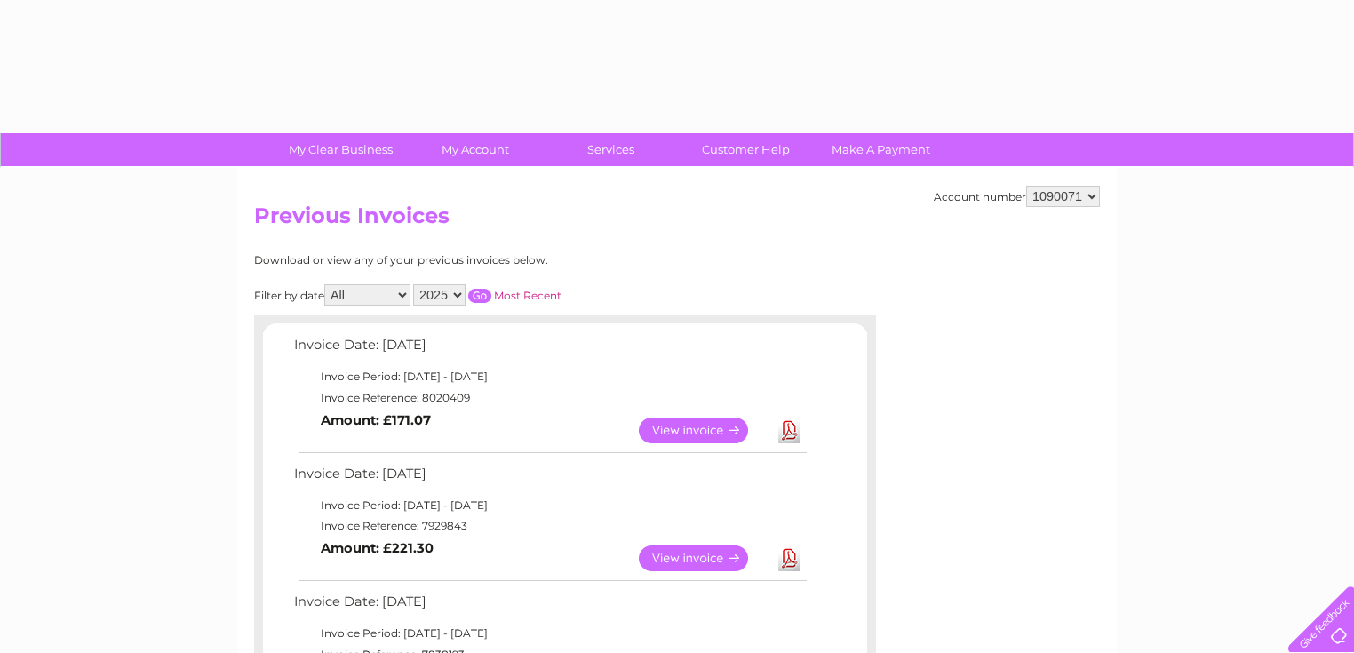
click at [747, 348] on td "Invoice Date: [DATE]" at bounding box center [550, 349] width 520 height 33
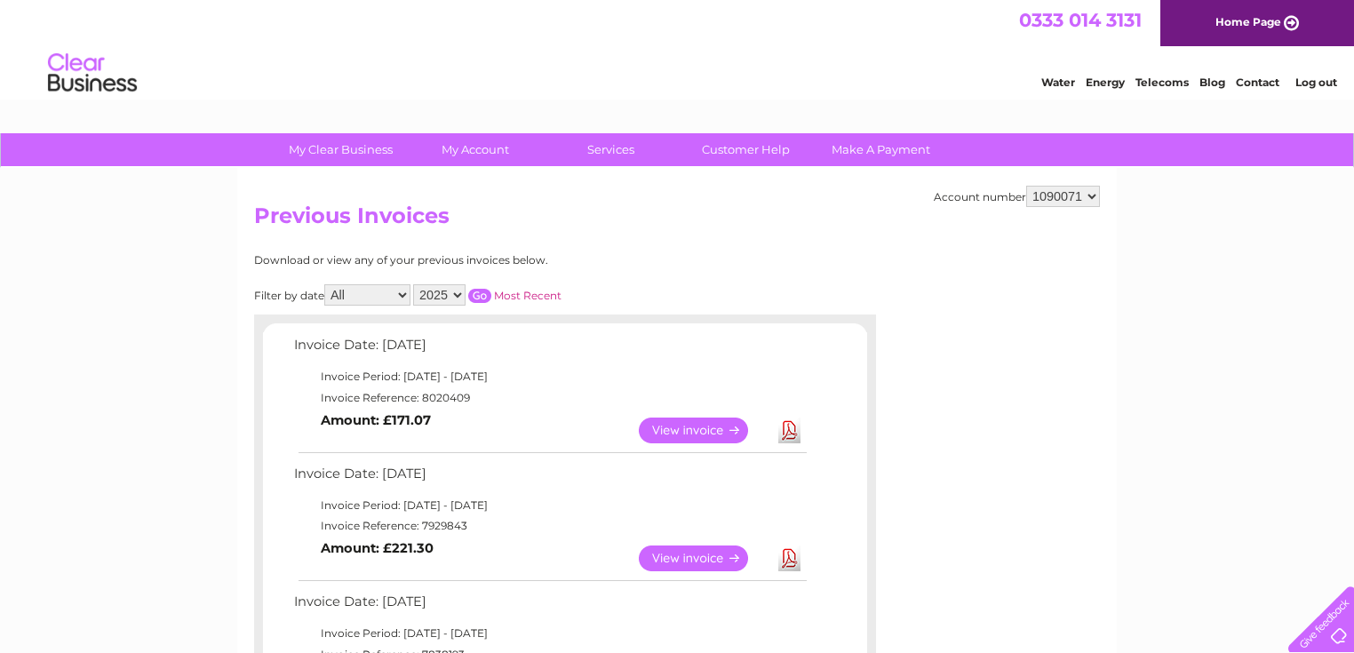
click at [764, 82] on div "Water Energy Telecoms Blog Contact Log out" at bounding box center [677, 75] width 1354 height 58
click at [756, 219] on h2 "Previous Invoices" at bounding box center [677, 220] width 846 height 34
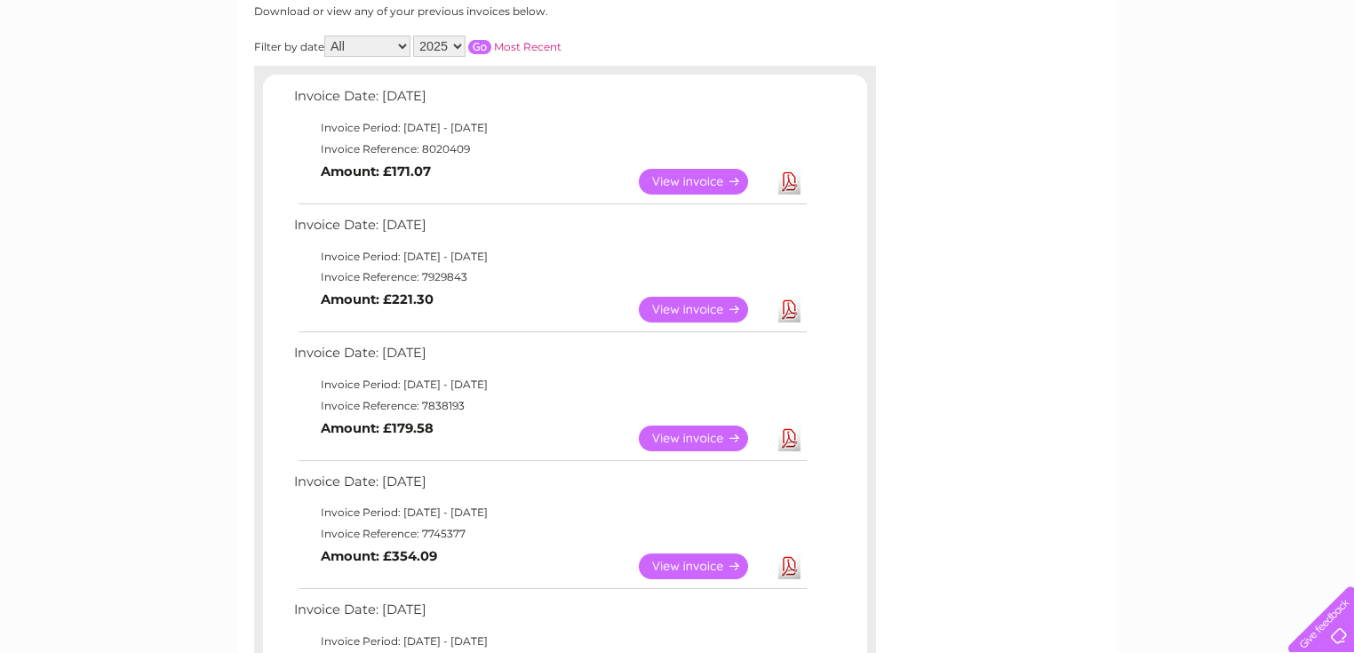
scroll to position [259, 0]
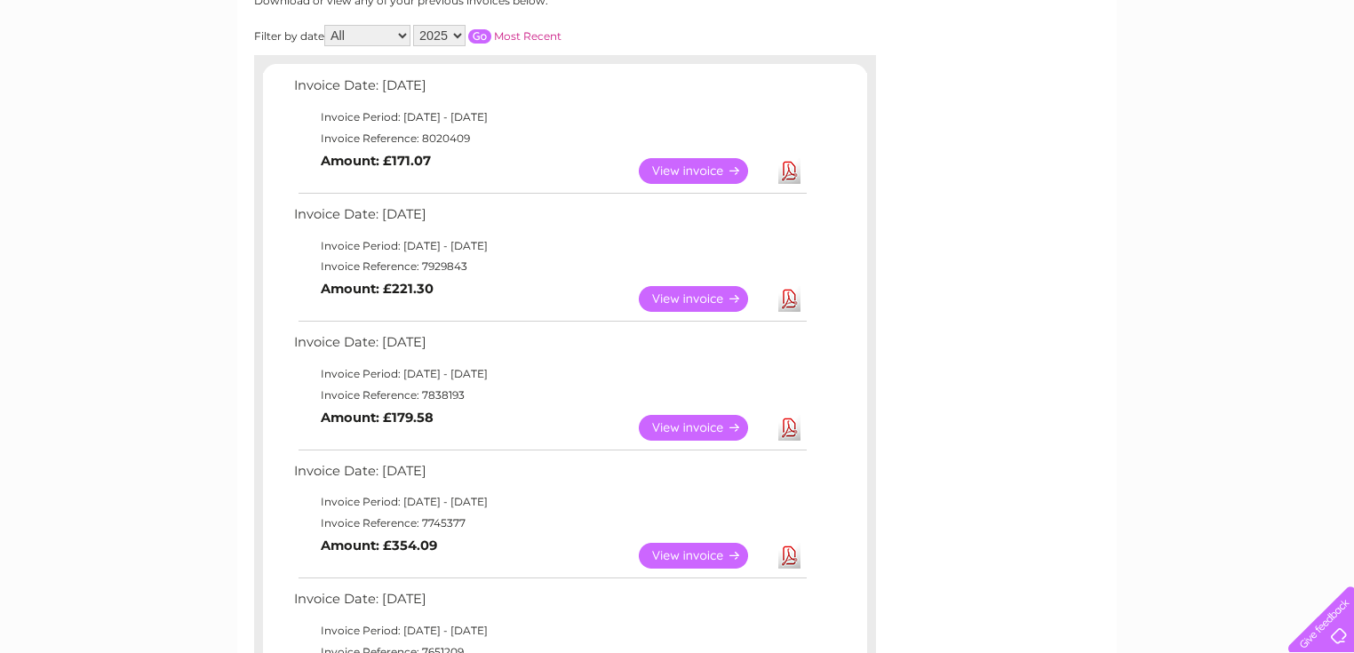
click at [699, 302] on link "View" at bounding box center [704, 299] width 131 height 26
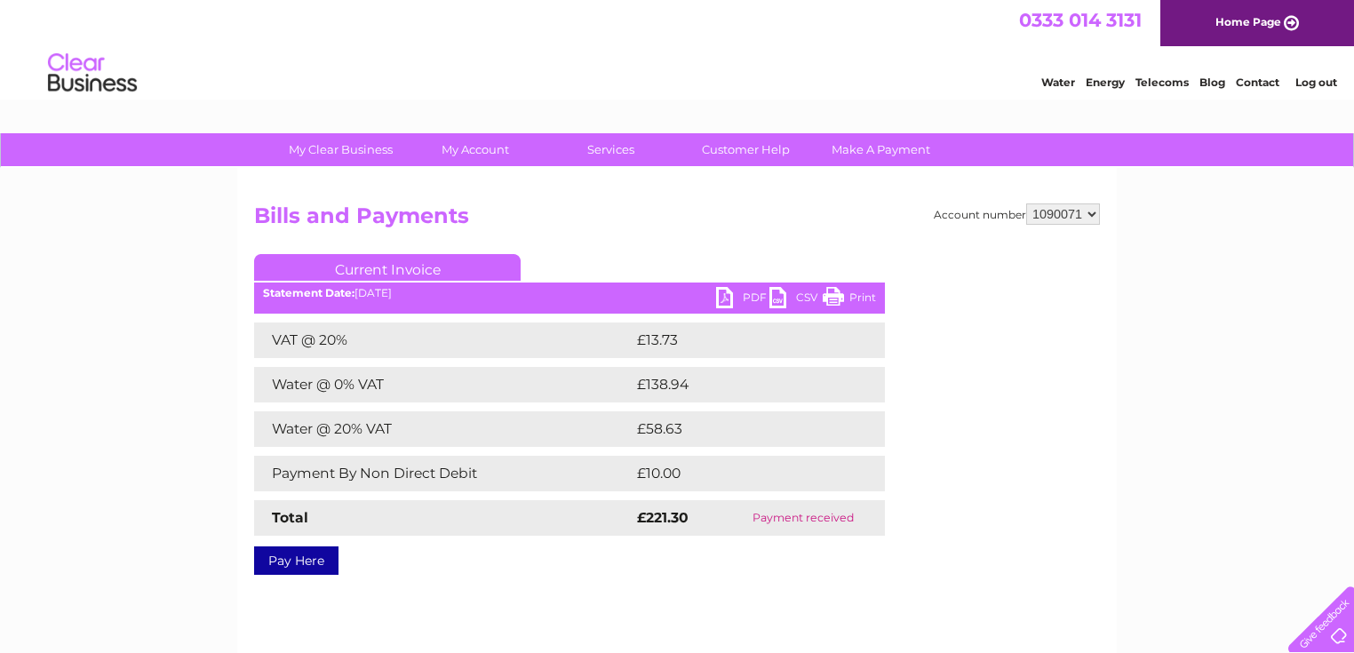
click at [742, 296] on link "PDF" at bounding box center [742, 300] width 53 height 26
